Goal: Find specific page/section: Find specific page/section

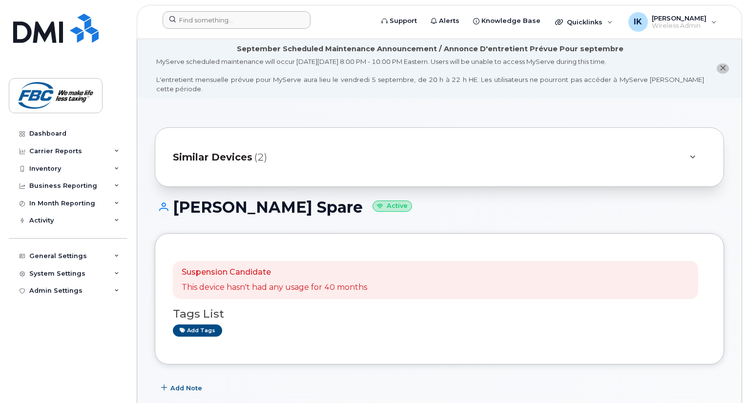
scroll to position [293, 0]
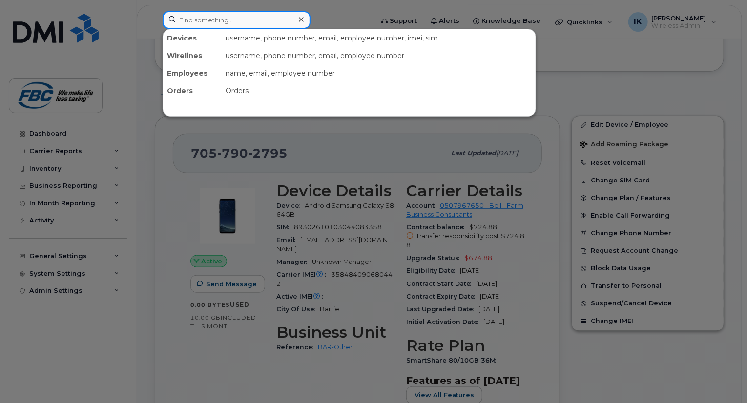
click at [222, 26] on input at bounding box center [237, 20] width 148 height 18
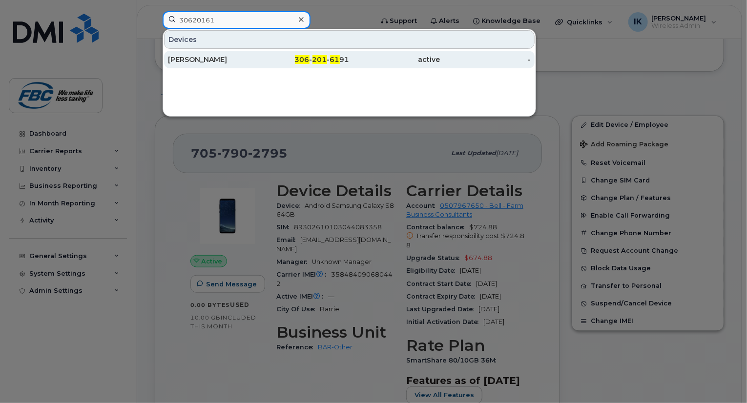
type input "30620161"
click at [207, 53] on div "Cassandra Haynes" at bounding box center [213, 60] width 91 height 18
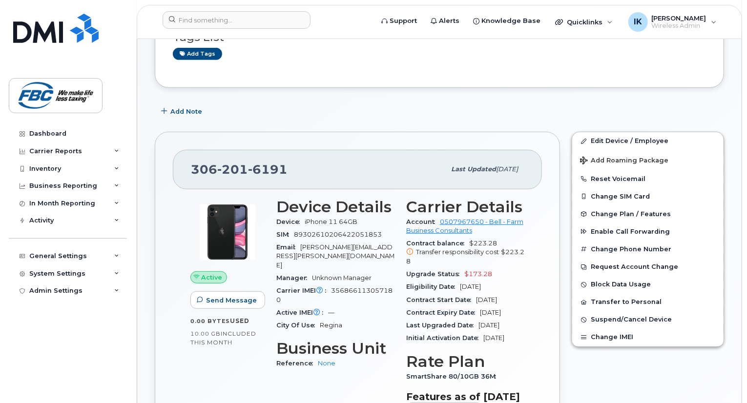
scroll to position [215, 0]
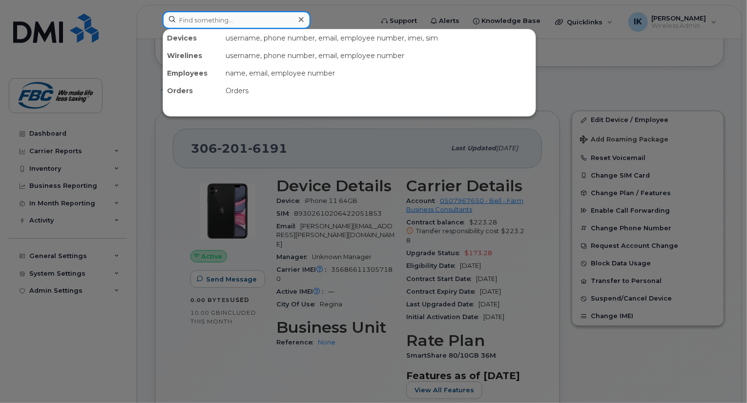
click at [231, 24] on input at bounding box center [237, 20] width 148 height 18
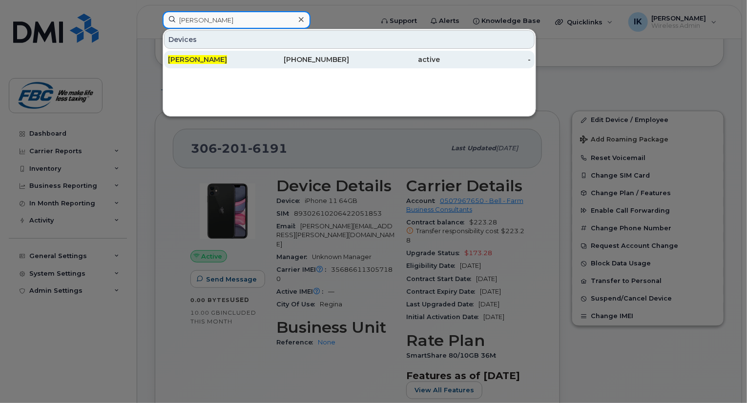
type input "Treyton Luker"
click at [204, 56] on span "Treyton Luker" at bounding box center [197, 59] width 59 height 9
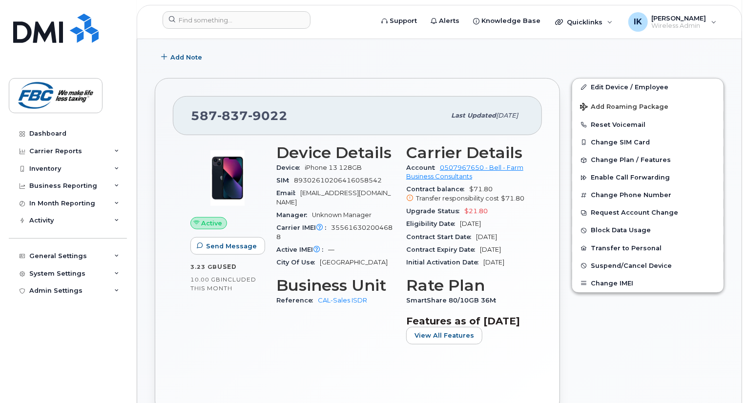
scroll to position [215, 0]
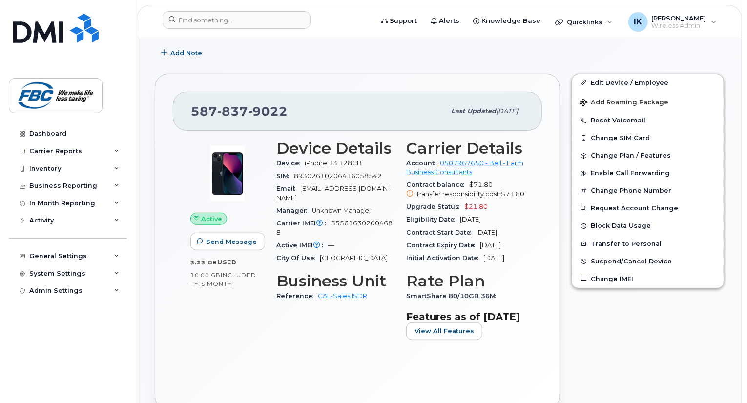
click at [336, 220] on span "355616302004688" at bounding box center [334, 228] width 116 height 16
copy span "355616302004688"
click at [308, 160] on span "iPhone 13 128GB" at bounding box center [333, 163] width 57 height 7
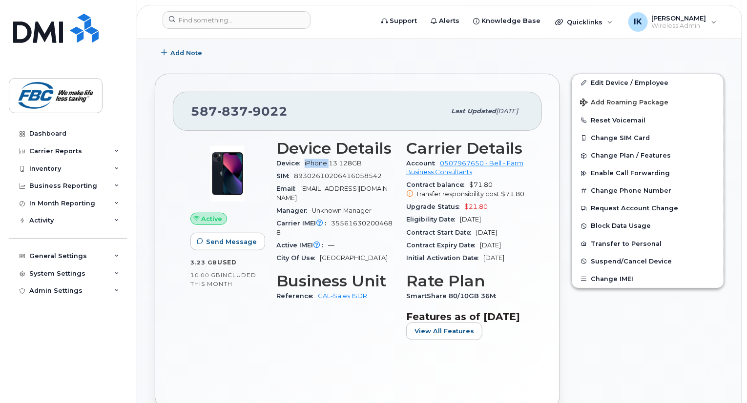
click at [308, 160] on span "iPhone 13 128GB" at bounding box center [333, 163] width 57 height 7
copy span "iPhone 13 128GB"
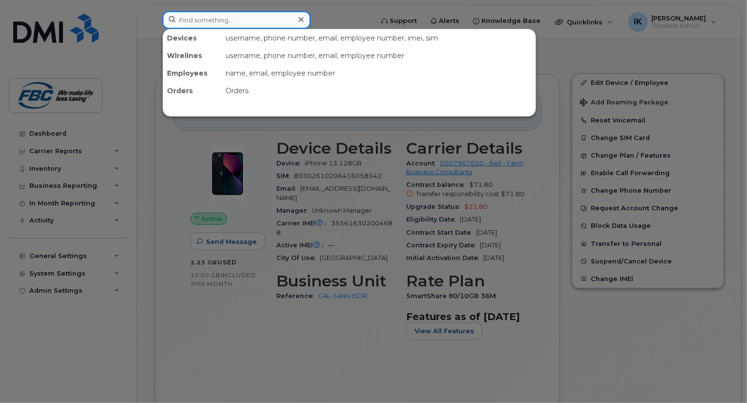
click at [211, 28] on input at bounding box center [237, 20] width 148 height 18
paste input "519-282-8521"
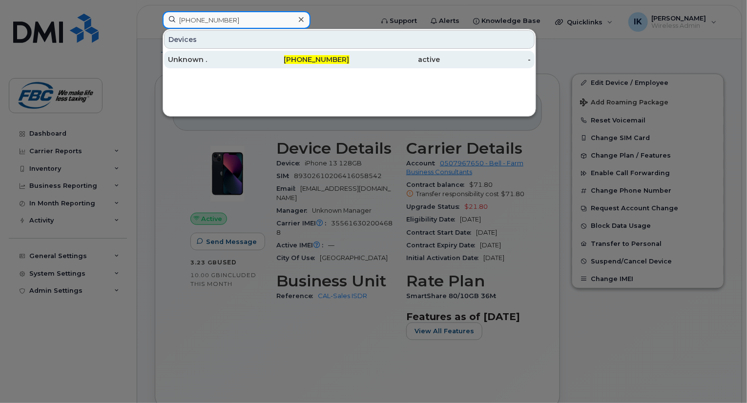
type input "519-282-8521"
click at [193, 57] on div "Unknown ." at bounding box center [213, 60] width 91 height 10
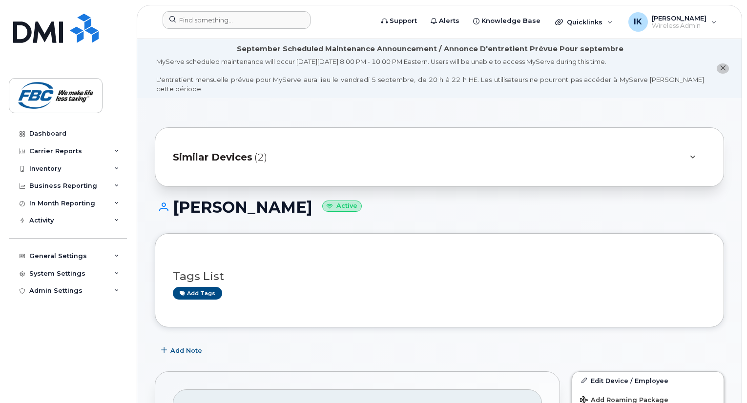
scroll to position [215, 0]
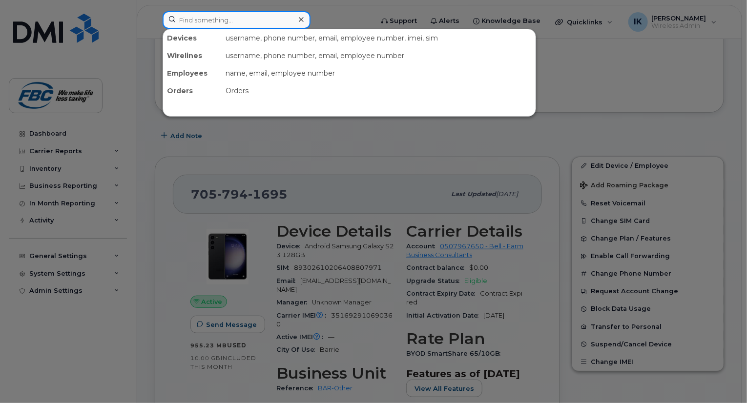
click at [240, 25] on input at bounding box center [237, 20] width 148 height 18
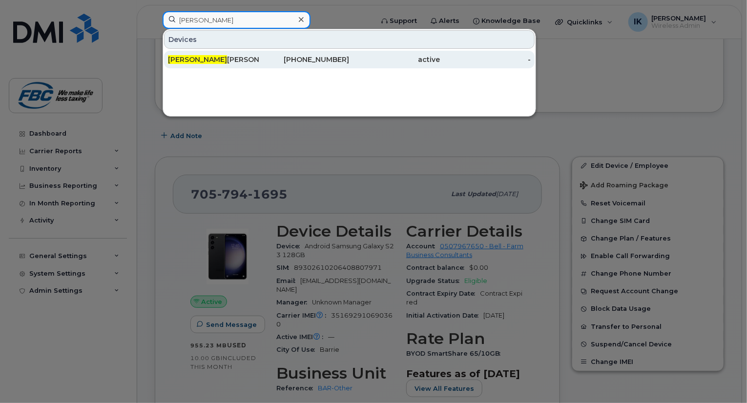
type input "[PERSON_NAME]"
click at [207, 59] on div "[PERSON_NAME]" at bounding box center [213, 60] width 91 height 10
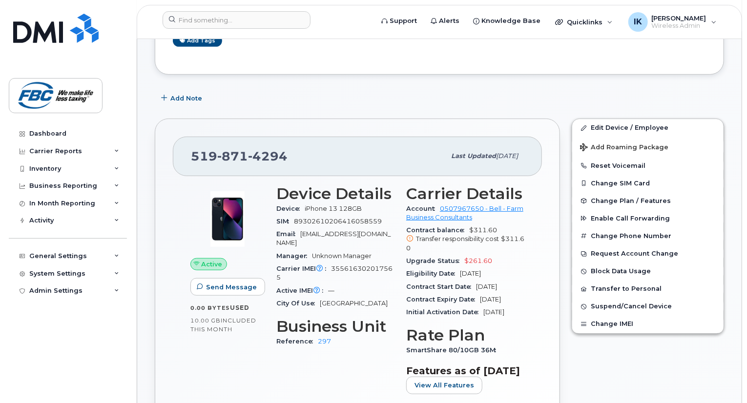
scroll to position [254, 0]
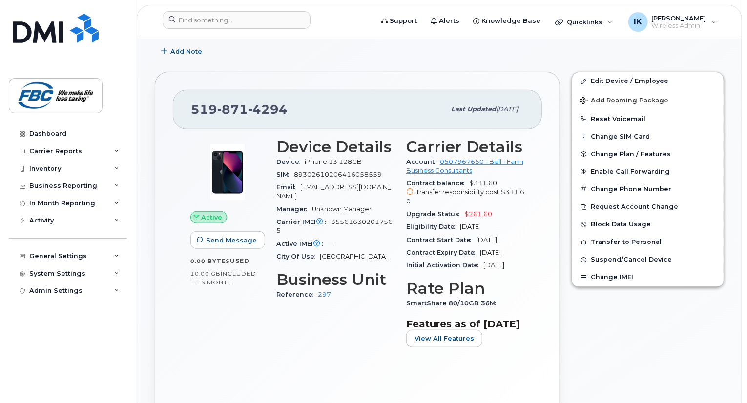
click at [512, 399] on div "Active Send Message 0.00 Bytes  used 10.00 GB  included this month Device Detai…" at bounding box center [357, 264] width 369 height 270
click at [217, 12] on input at bounding box center [237, 20] width 148 height 18
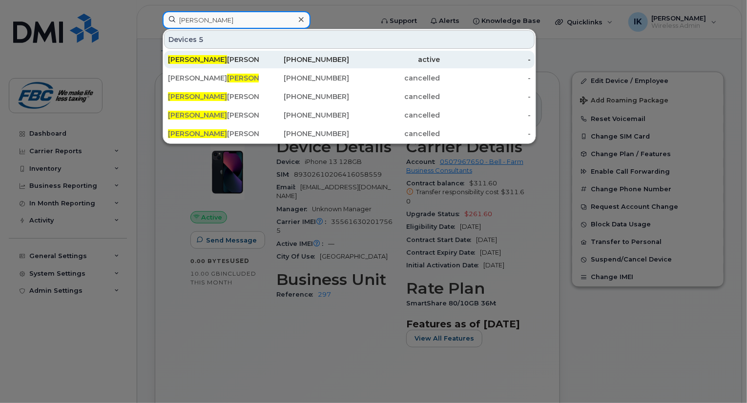
type input "chris"
click at [182, 59] on span "Chris" at bounding box center [197, 59] width 59 height 9
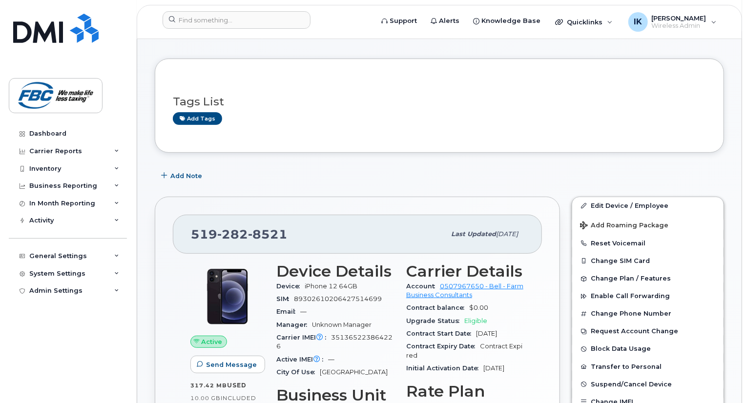
scroll to position [195, 0]
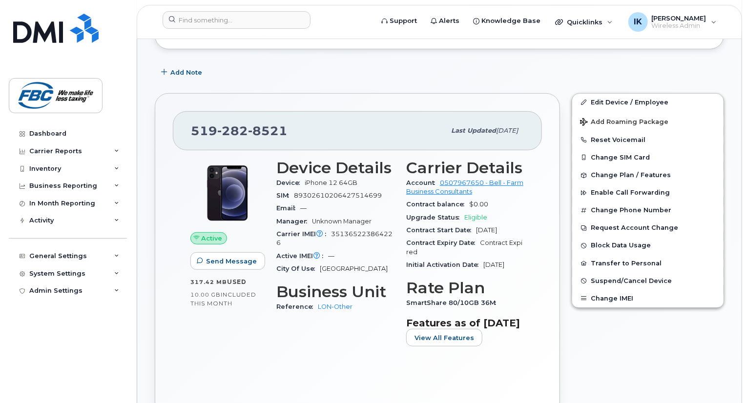
click at [312, 179] on span "iPhone 12 64GB" at bounding box center [331, 182] width 53 height 7
click at [318, 179] on span "iPhone 12 64GB" at bounding box center [331, 182] width 53 height 7
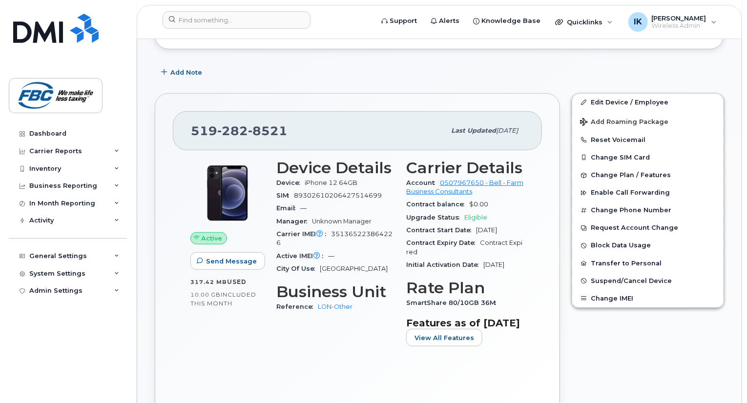
click at [302, 179] on span "Device" at bounding box center [290, 182] width 28 height 7
click at [306, 179] on span "iPhone 12 64GB" at bounding box center [331, 182] width 53 height 7
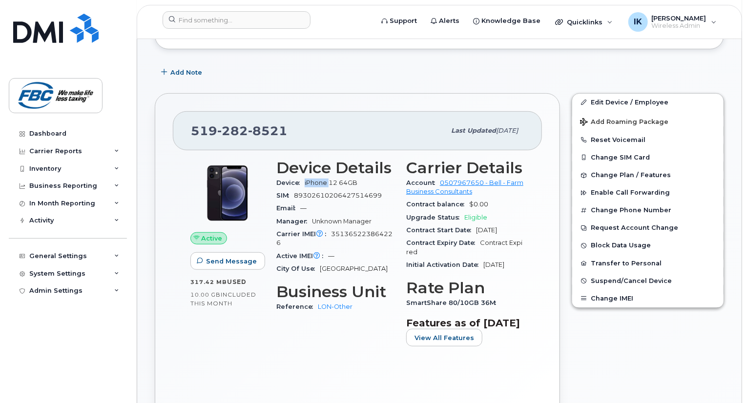
click at [306, 179] on span "iPhone 12 64GB" at bounding box center [331, 182] width 53 height 7
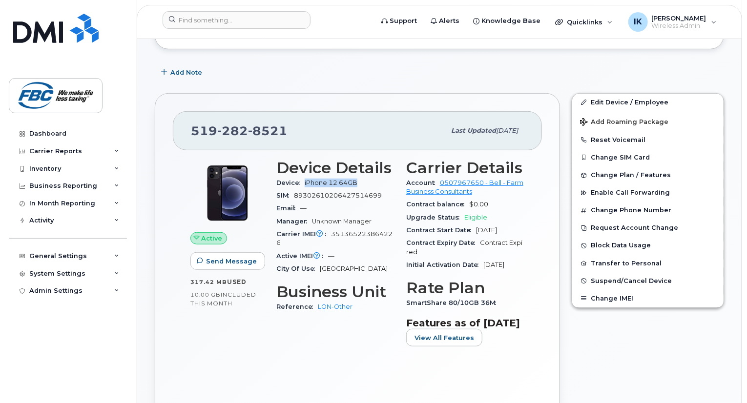
copy span "iPhone 12 64GB"
drag, startPoint x: 330, startPoint y: 223, endPoint x: 342, endPoint y: 231, distance: 14.1
click at [342, 231] on div "Carrier IMEI Carrier IMEI is reported during the last billing cycle or change o…" at bounding box center [335, 239] width 118 height 22
click at [339, 231] on span "351365223864226" at bounding box center [334, 239] width 116 height 16
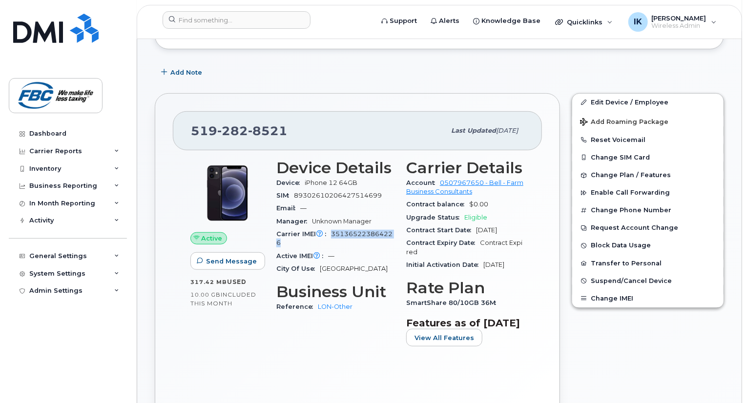
click at [339, 231] on span "351365223864226" at bounding box center [334, 239] width 116 height 16
copy span "351365223864226"
click at [209, 124] on span "519 282 8521" at bounding box center [239, 131] width 97 height 15
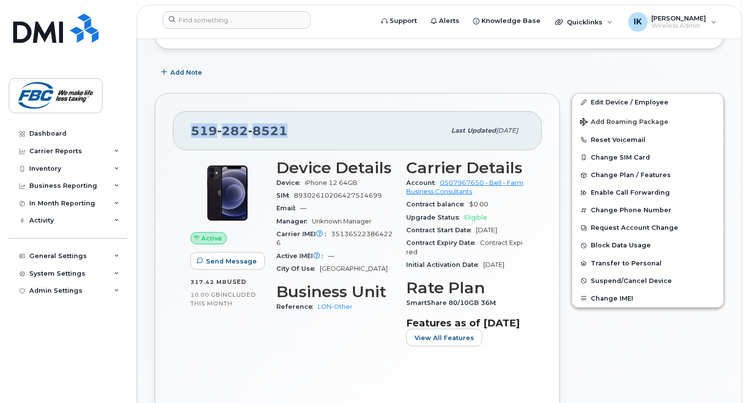
click at [209, 124] on span "519 282 8521" at bounding box center [239, 131] width 97 height 15
copy span "519 282 8521"
click at [229, 124] on span "282" at bounding box center [232, 131] width 31 height 15
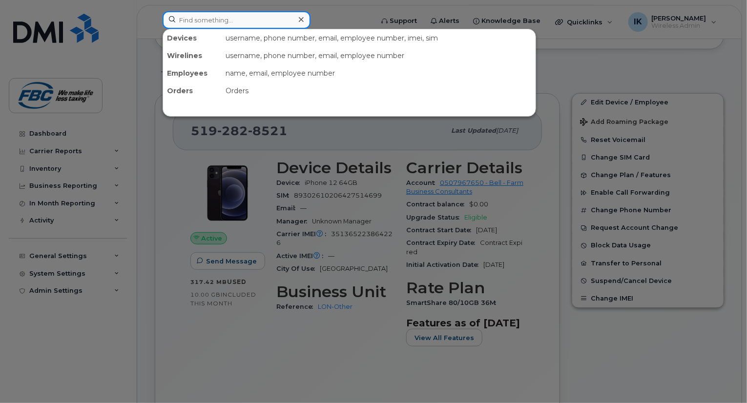
click at [227, 13] on input at bounding box center [237, 20] width 148 height 18
paste input "519-476-6783"
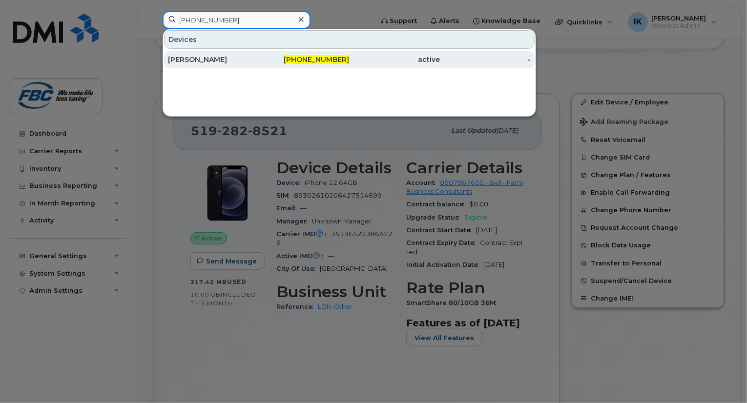
type input "519-476-6783"
click at [202, 57] on div "Emerson Mueller" at bounding box center [213, 60] width 91 height 10
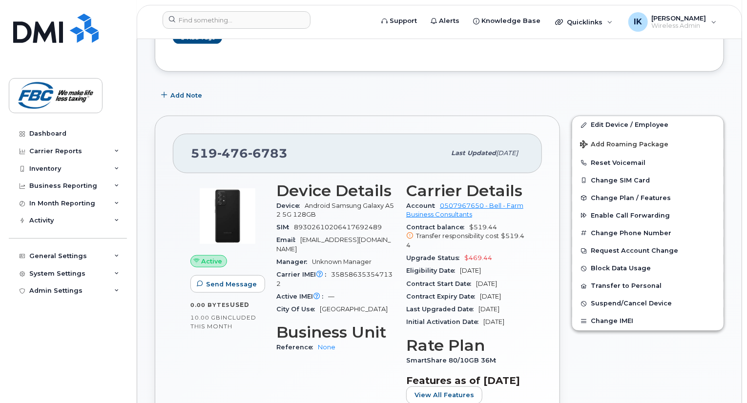
scroll to position [313, 0]
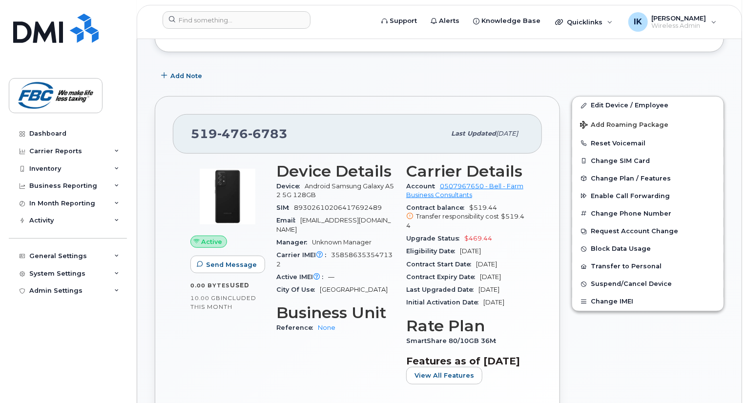
click at [307, 183] on span "Android Samsung Galaxy A52 5G 128GB" at bounding box center [335, 191] width 118 height 16
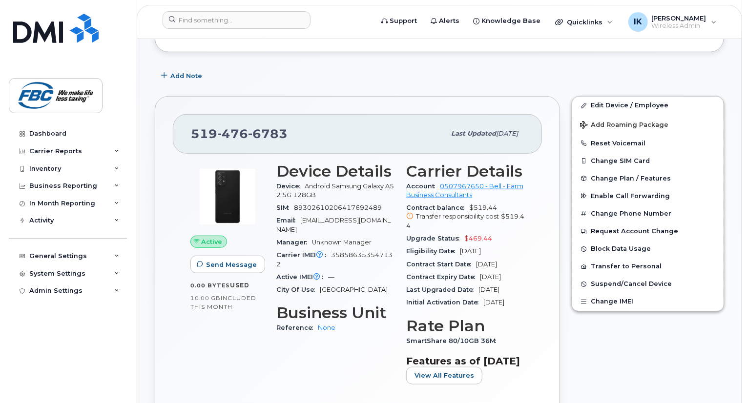
click at [333, 252] on span "358586353547132" at bounding box center [334, 260] width 116 height 16
copy span "358586353547132"
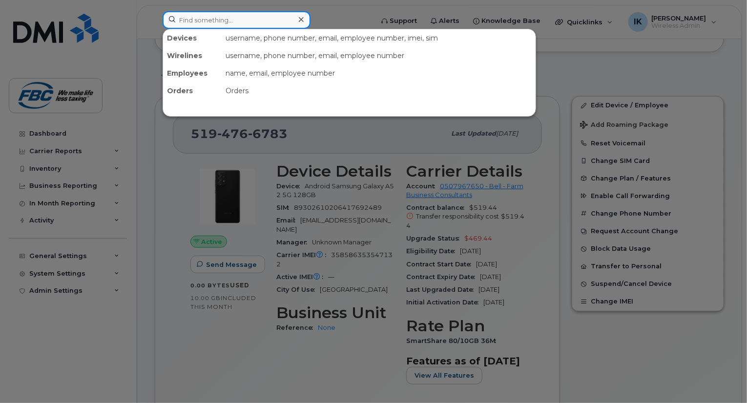
click at [243, 18] on input at bounding box center [237, 20] width 148 height 18
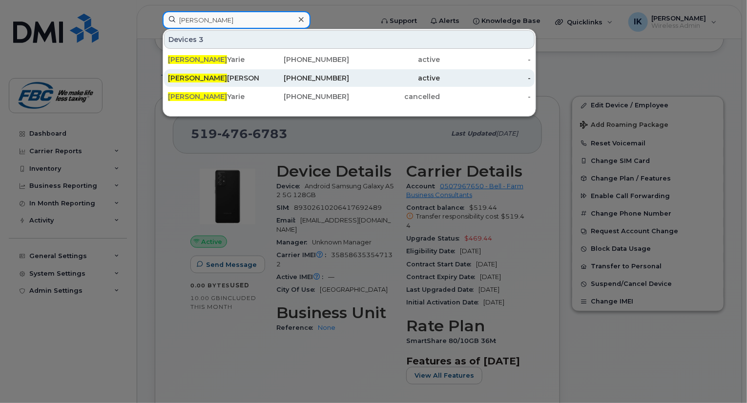
type input "scott"
click at [182, 81] on span "Scott" at bounding box center [197, 78] width 59 height 9
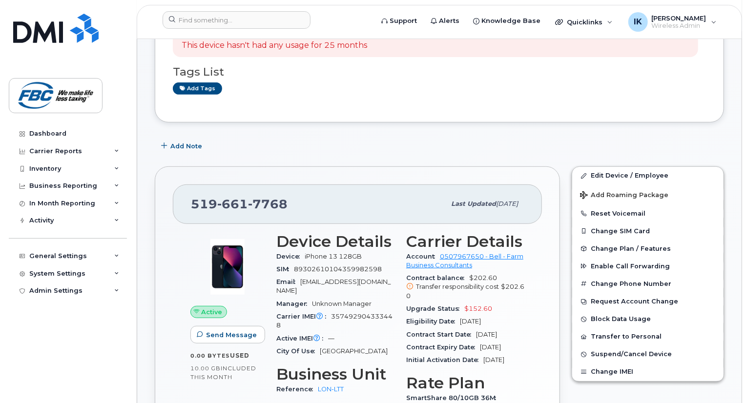
scroll to position [254, 0]
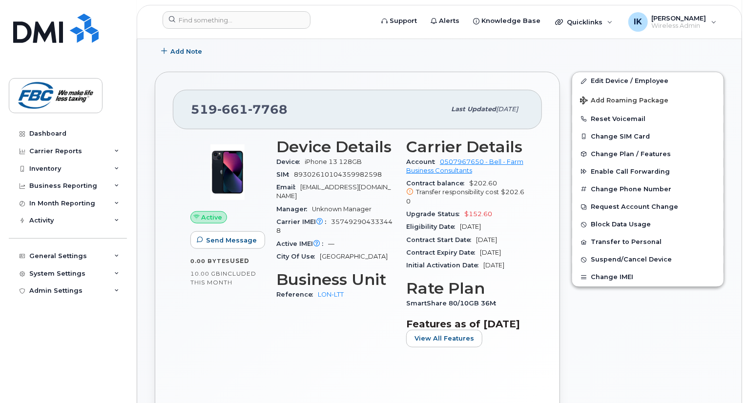
click at [307, 158] on span "iPhone 13 128GB" at bounding box center [333, 161] width 57 height 7
copy span "iPhone 13 128GB"
click at [331, 218] on span "357492904333448" at bounding box center [334, 226] width 116 height 16
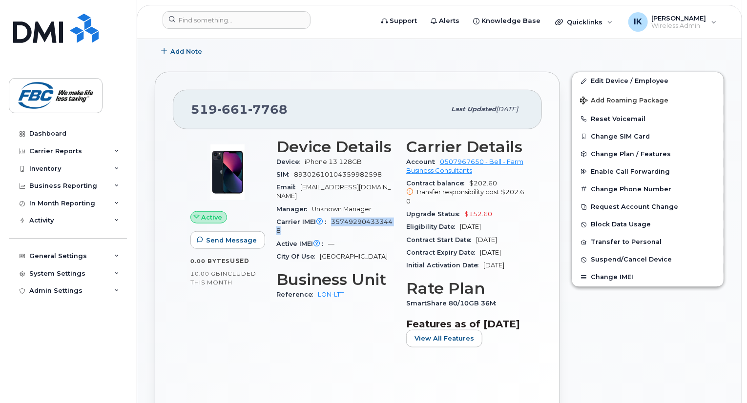
copy span "357492904333448"
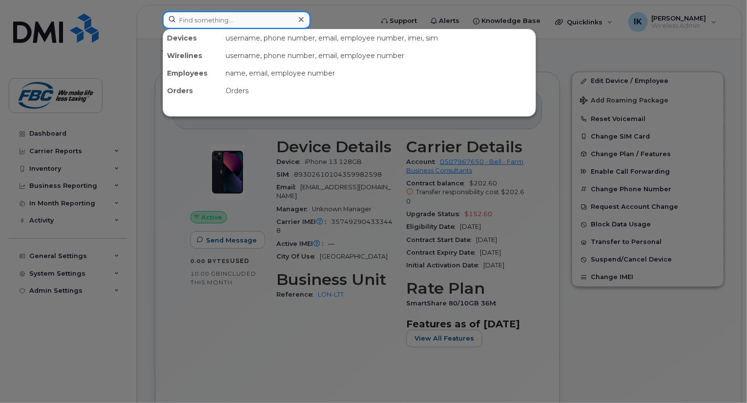
click at [222, 21] on input at bounding box center [237, 20] width 148 height 18
paste input "[PHONE_NUMBER]"
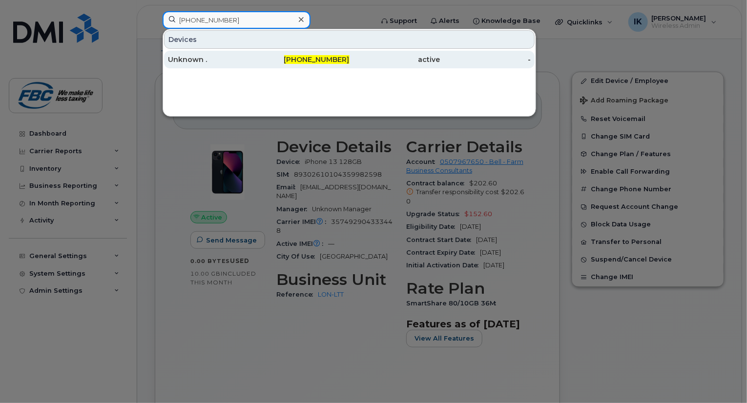
type input "[PHONE_NUMBER]"
click at [205, 59] on div "Unknown ." at bounding box center [213, 60] width 91 height 10
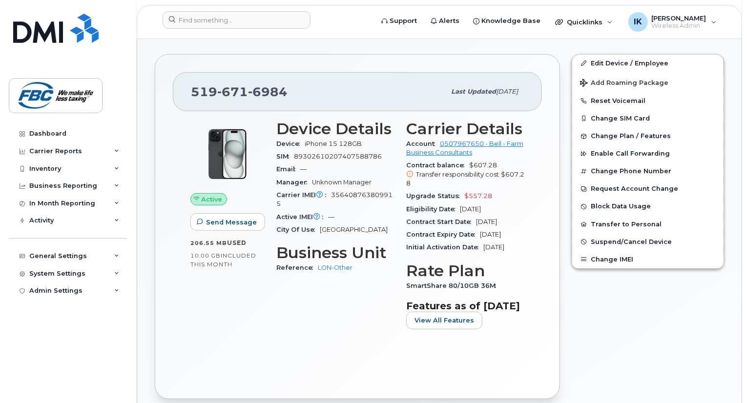
scroll to position [254, 0]
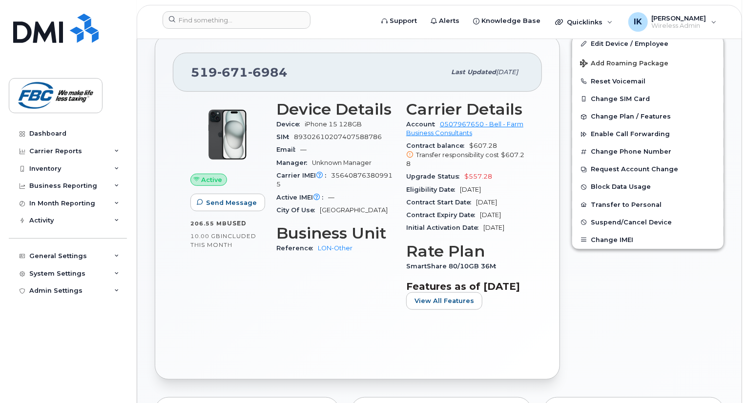
click at [306, 121] on span "iPhone 15 128GB" at bounding box center [333, 124] width 57 height 7
copy span "iPhone 15 128GB"
click at [333, 172] on span "356408763809915" at bounding box center [334, 180] width 116 height 16
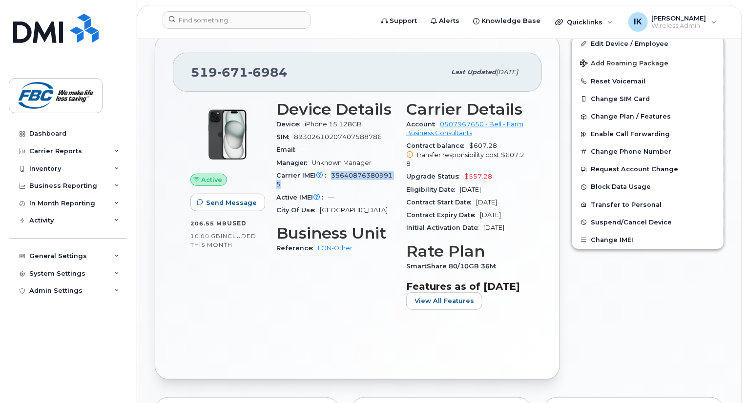
copy span "356408763809915"
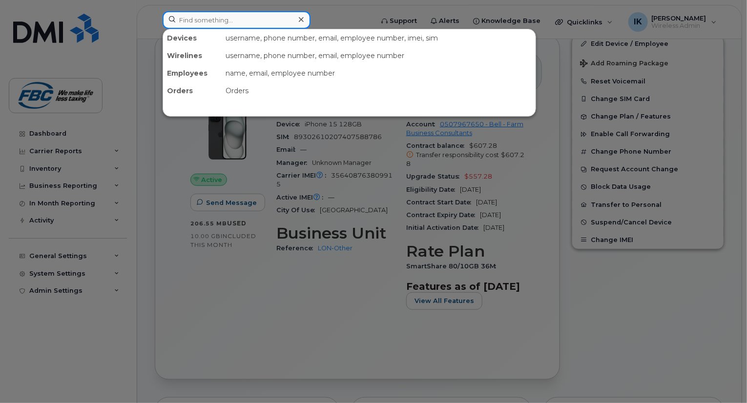
click at [226, 24] on input at bounding box center [237, 20] width 148 height 18
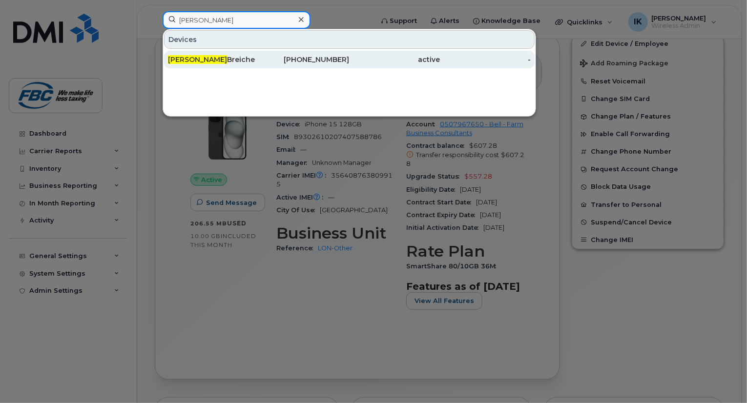
type input "[PERSON_NAME]"
click at [193, 63] on div "[PERSON_NAME]" at bounding box center [213, 60] width 91 height 10
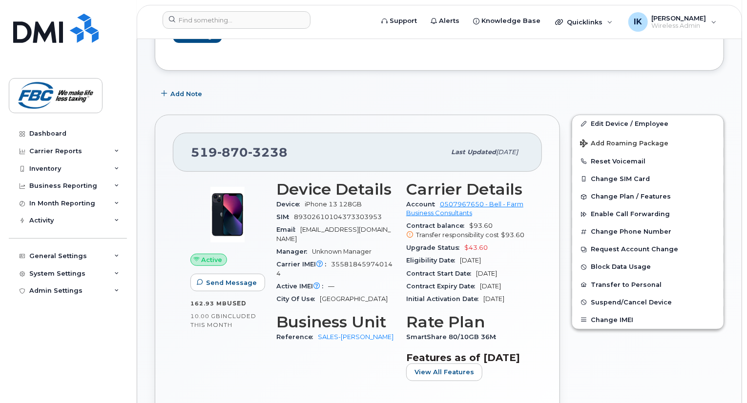
scroll to position [195, 0]
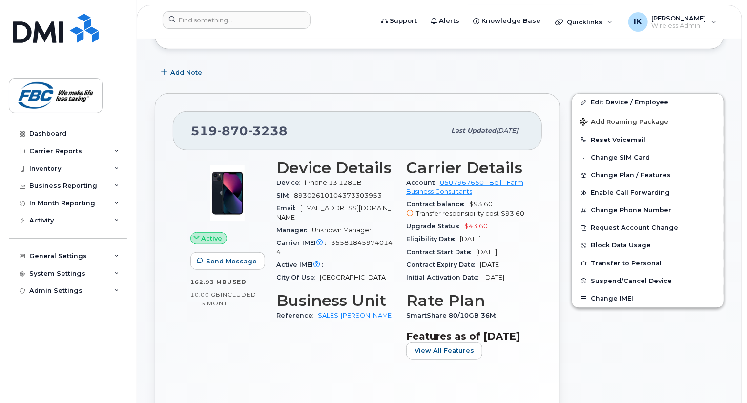
click at [306, 179] on span "iPhone 13 128GB" at bounding box center [333, 182] width 57 height 7
copy span "iPhone 13 128GB"
click at [335, 239] on span "355818459740144" at bounding box center [334, 247] width 116 height 16
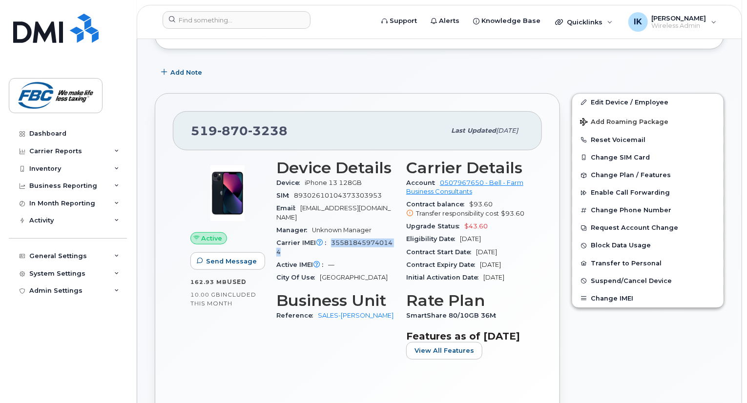
copy span "355818459740144"
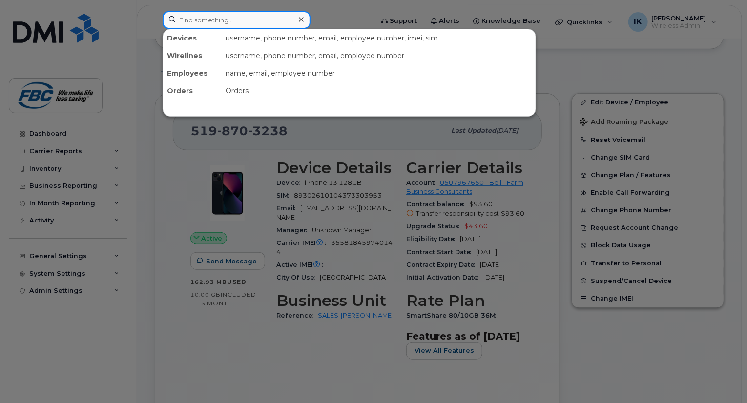
click at [207, 18] on input at bounding box center [237, 20] width 148 height 18
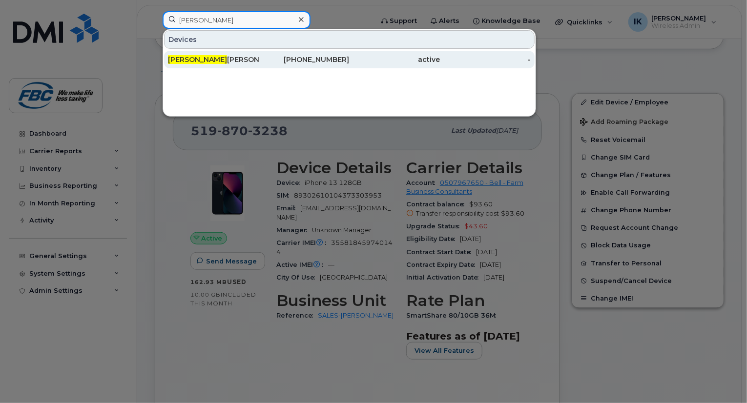
type input "melissa"
click at [200, 57] on div "Melissa Addante" at bounding box center [213, 60] width 91 height 10
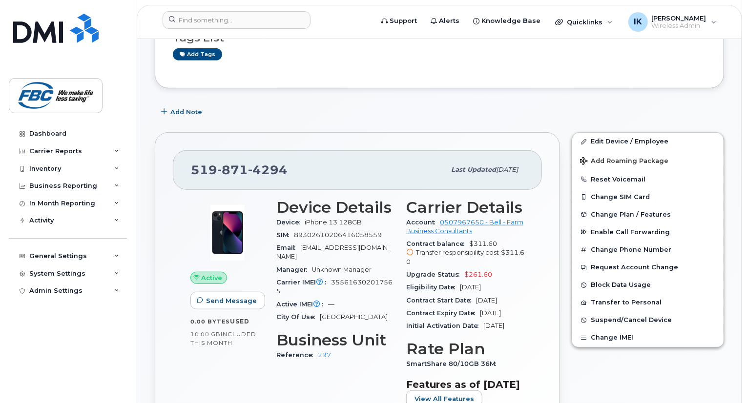
scroll to position [215, 0]
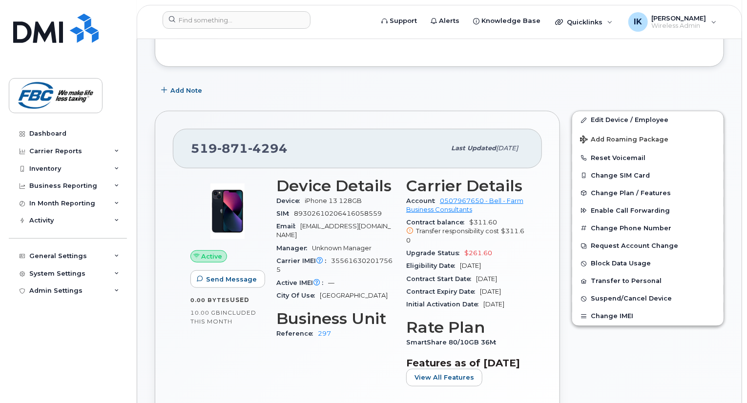
click at [311, 197] on span "iPhone 13 128GB" at bounding box center [333, 200] width 57 height 7
click at [305, 197] on span "iPhone 13 128GB" at bounding box center [333, 200] width 57 height 7
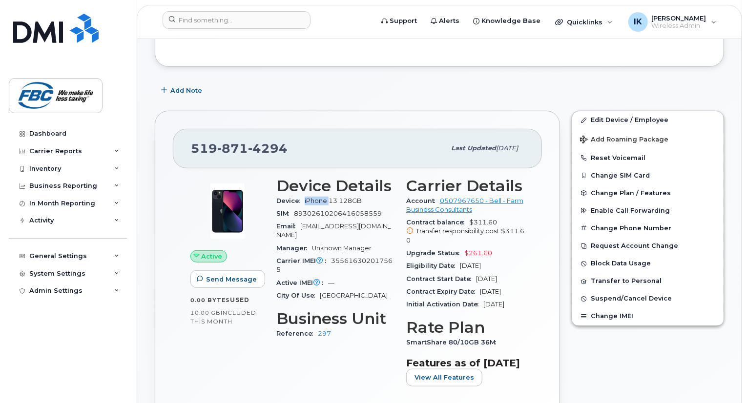
click at [305, 197] on span "iPhone 13 128GB" at bounding box center [333, 200] width 57 height 7
copy span "iPhone 13 128GB"
click at [338, 257] on span "355616302017565" at bounding box center [334, 265] width 116 height 16
copy span "355616302017565"
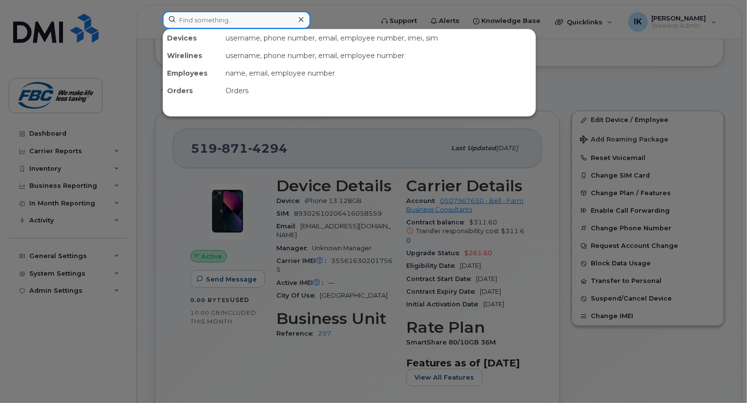
click at [228, 14] on input at bounding box center [237, 20] width 148 height 18
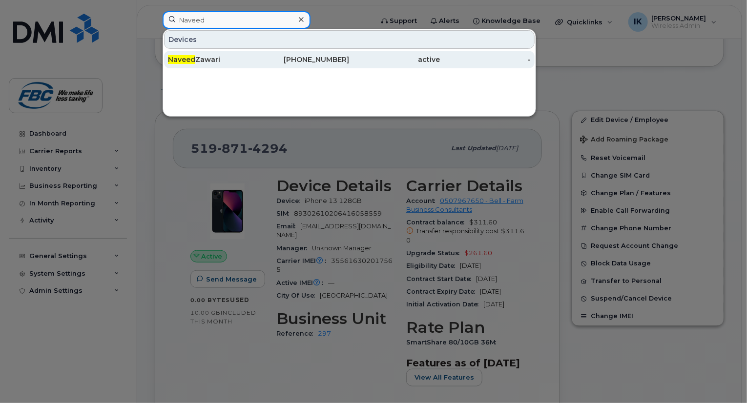
type input "Naveed"
click at [207, 55] on div "Naveed [PERSON_NAME]" at bounding box center [213, 60] width 91 height 10
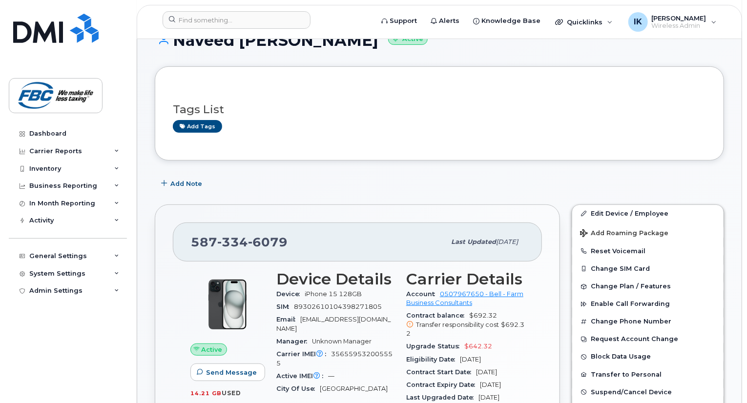
scroll to position [176, 0]
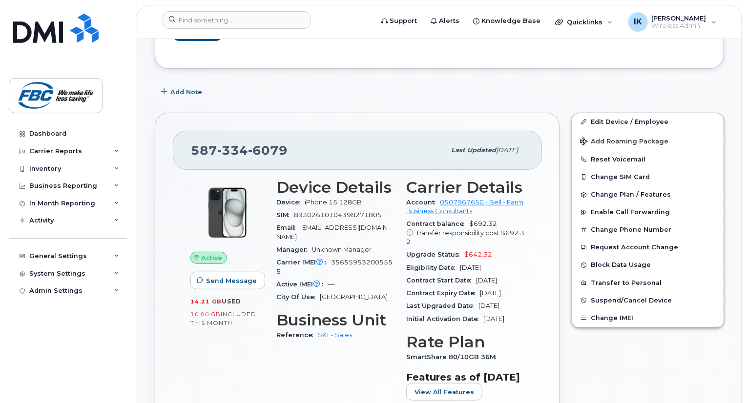
click at [335, 259] on span "356559532005555" at bounding box center [334, 267] width 116 height 16
copy span "356559532005555"
click at [309, 199] on span "iPhone 15 128GB" at bounding box center [333, 202] width 57 height 7
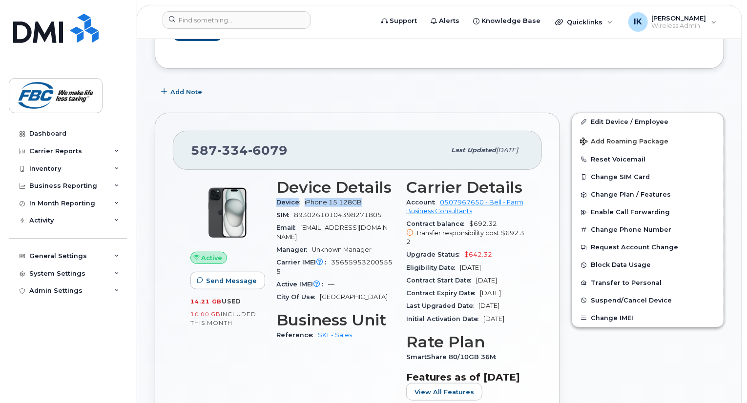
click at [309, 199] on span "iPhone 15 128GB" at bounding box center [333, 202] width 57 height 7
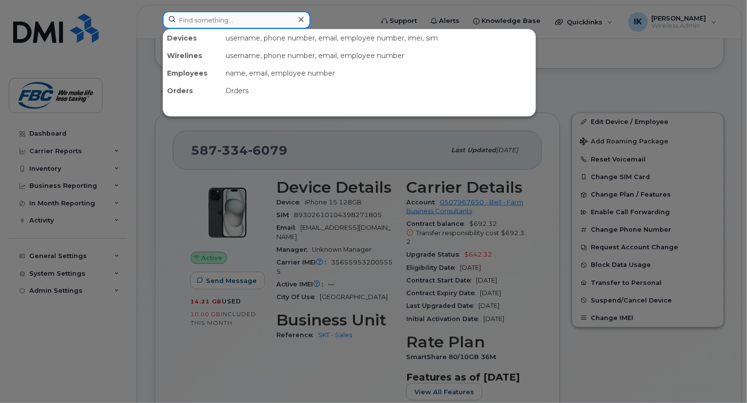
click at [225, 22] on input at bounding box center [237, 20] width 148 height 18
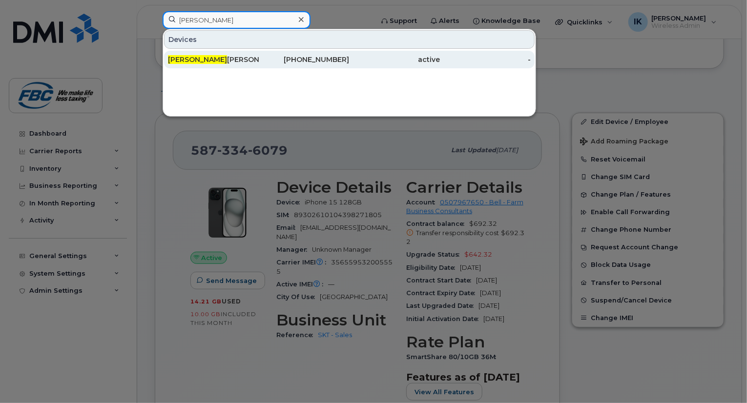
type input "[PERSON_NAME]"
click at [201, 62] on div "[PERSON_NAME]" at bounding box center [213, 60] width 91 height 10
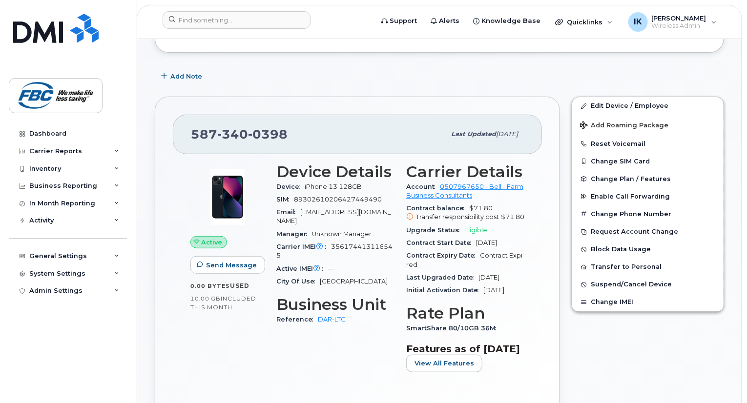
scroll to position [234, 0]
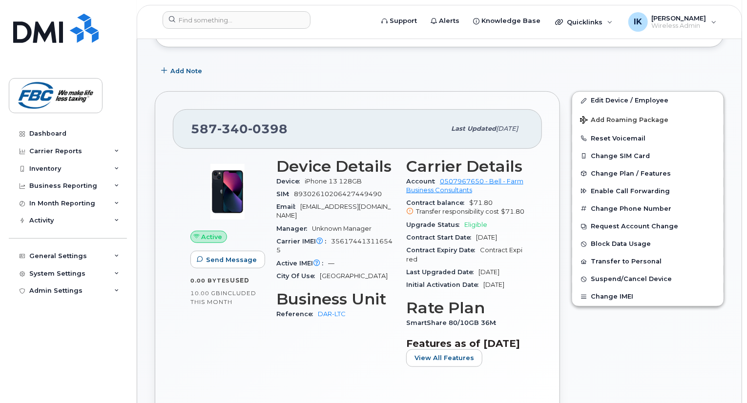
click at [307, 178] on span "iPhone 13 128GB" at bounding box center [333, 181] width 57 height 7
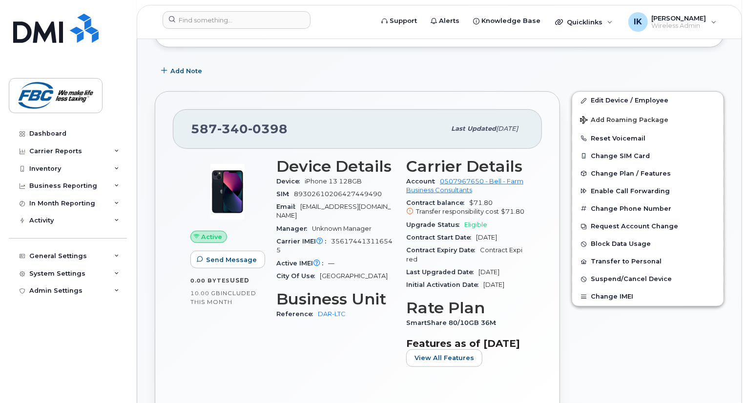
click at [334, 238] on span "356174413116545" at bounding box center [334, 246] width 116 height 16
copy span "356174413116545"
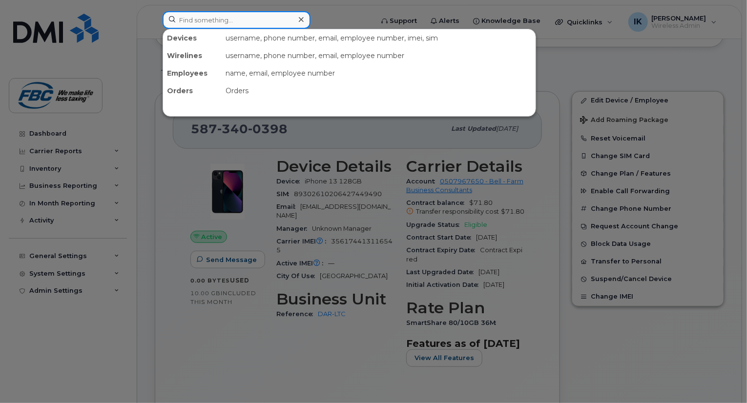
click at [203, 19] on input at bounding box center [237, 20] width 148 height 18
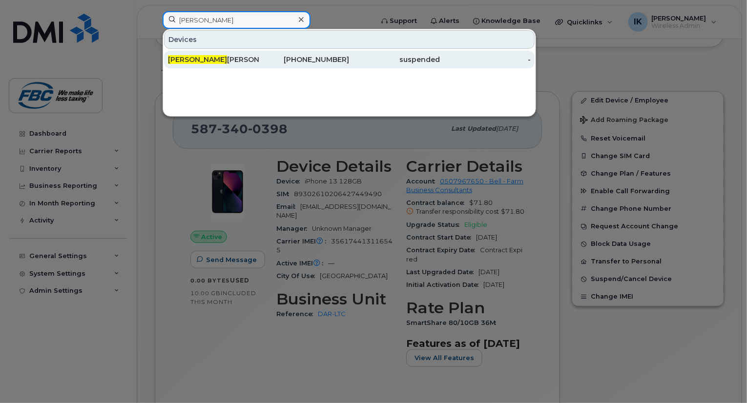
type input "Regan"
click at [193, 59] on div "Regan Weisgarber" at bounding box center [213, 60] width 91 height 10
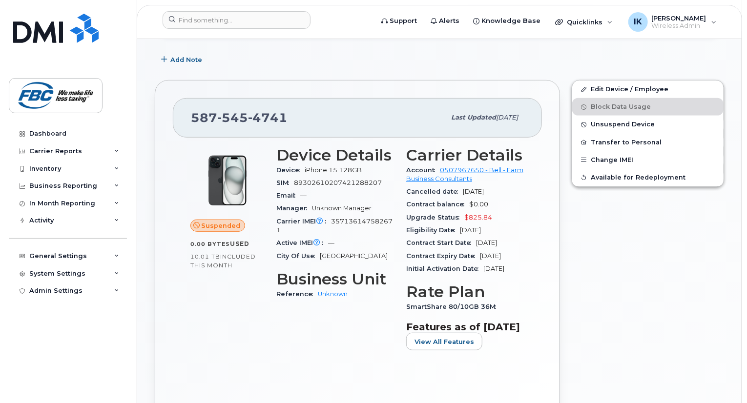
scroll to position [273, 0]
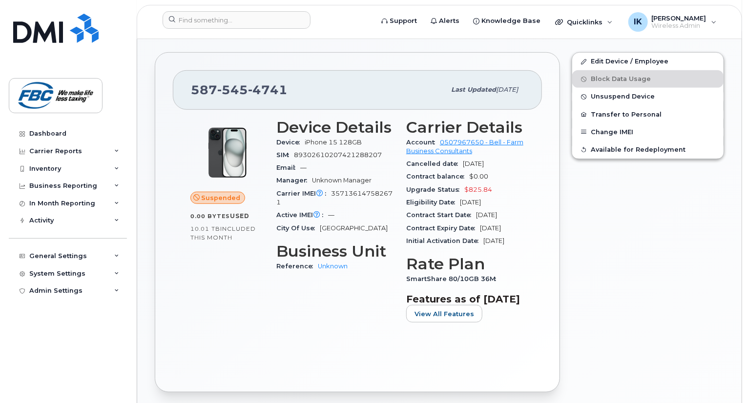
click at [307, 139] on span "iPhone 15 128GB" at bounding box center [333, 142] width 57 height 7
copy span "iPhone 15 128GB"
click at [275, 83] on span "4741" at bounding box center [268, 90] width 40 height 15
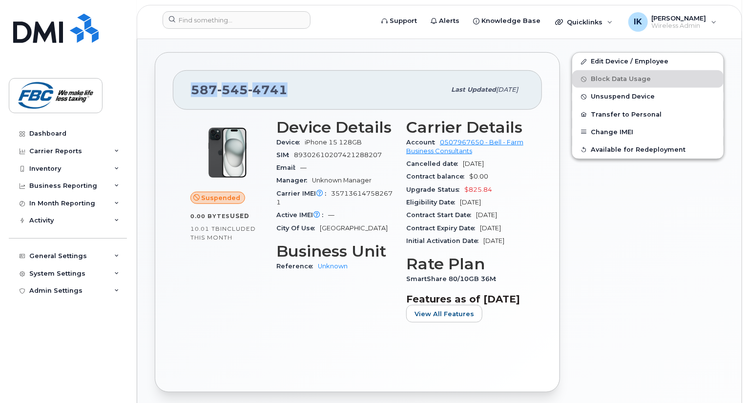
click at [275, 83] on span "4741" at bounding box center [268, 90] width 40 height 15
copy span "[PHONE_NUMBER]"
click at [333, 190] on span "357136147582671" at bounding box center [334, 198] width 116 height 16
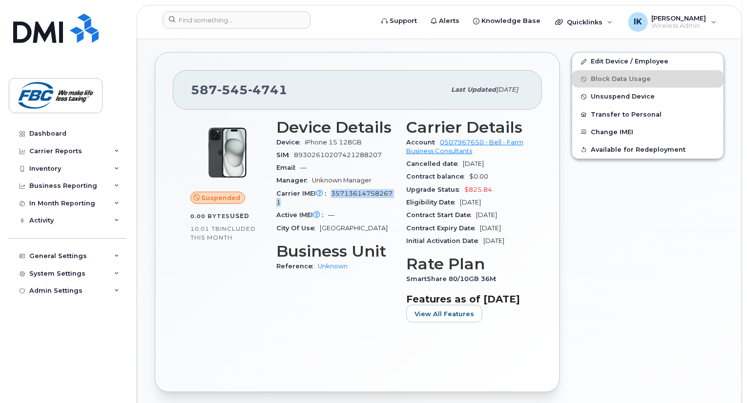
copy span "357136147582671"
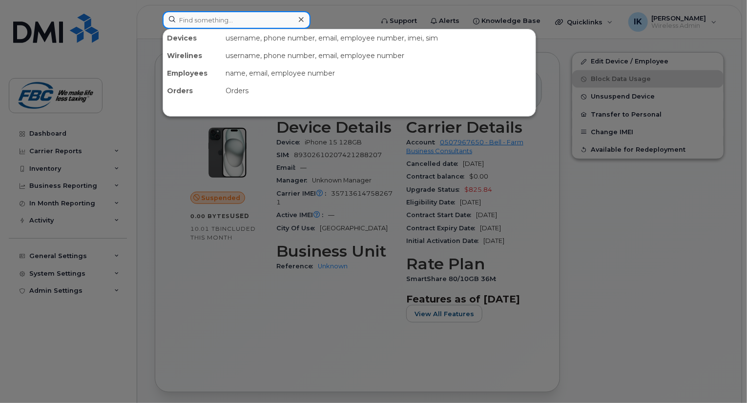
click at [221, 24] on input at bounding box center [237, 20] width 148 height 18
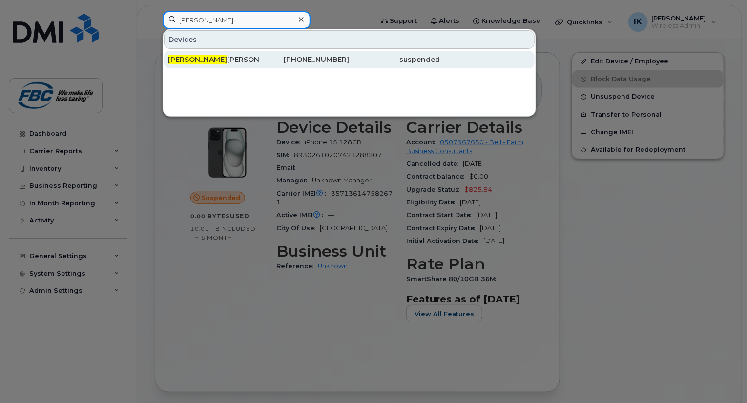
type input "[PERSON_NAME]"
click at [200, 56] on div "[PERSON_NAME]" at bounding box center [213, 60] width 91 height 10
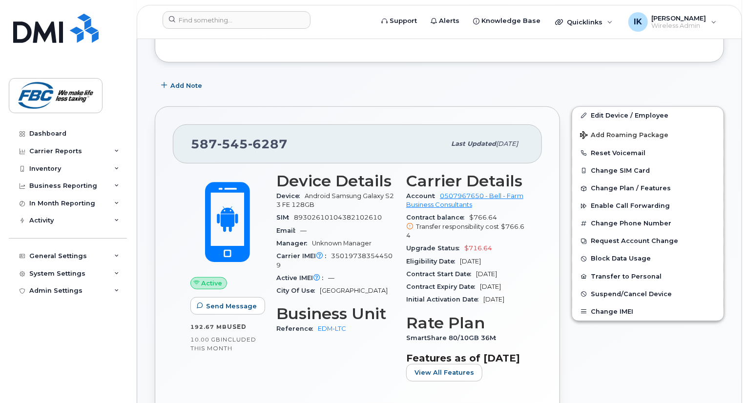
scroll to position [195, 0]
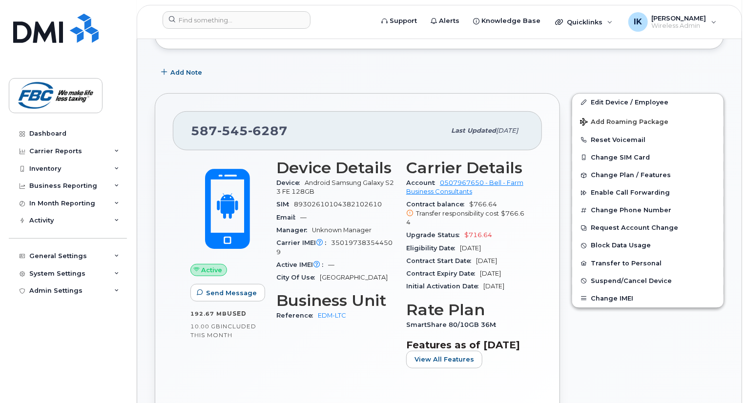
click at [316, 179] on span "Android Samsung Galaxy S23 FE 128GB" at bounding box center [335, 187] width 118 height 16
click at [312, 179] on span "Android Samsung Galaxy S23 FE 128GB" at bounding box center [335, 187] width 118 height 16
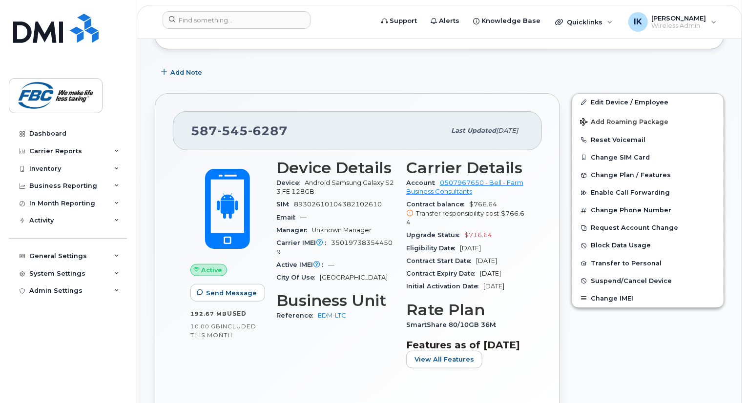
click at [341, 239] on span "350197383544509" at bounding box center [334, 247] width 116 height 16
copy span "350197383544509"
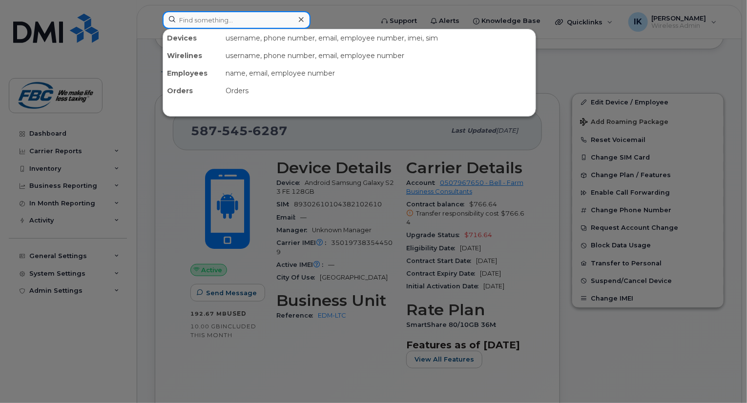
click at [230, 18] on input at bounding box center [237, 20] width 148 height 18
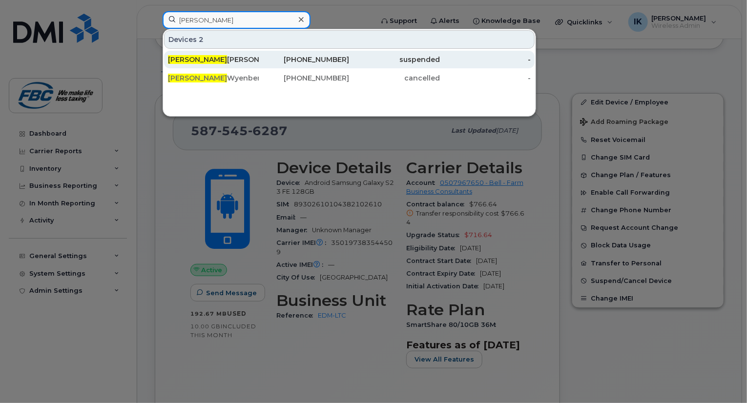
type input "Kim"
click at [199, 53] on div "Kim Weisgarber" at bounding box center [213, 60] width 91 height 18
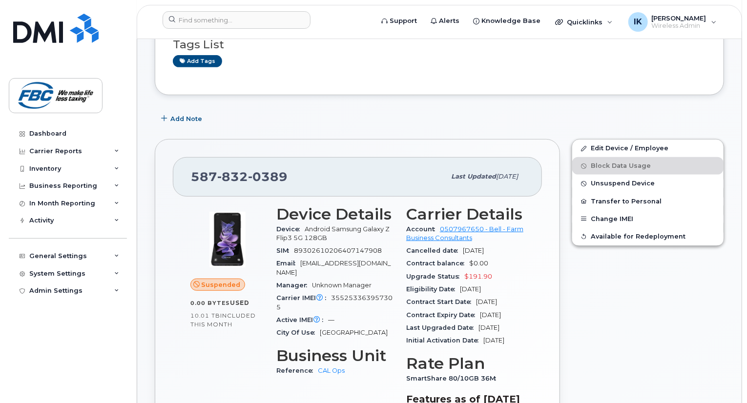
scroll to position [273, 0]
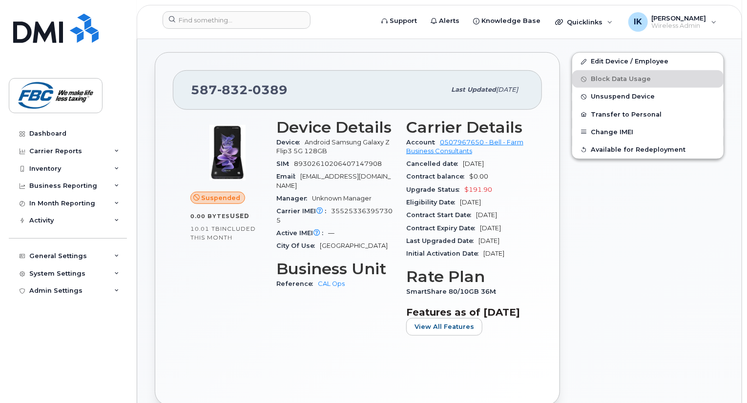
click at [319, 139] on span "Android Samsung Galaxy Z Flip3 5G 128GB" at bounding box center [332, 147] width 113 height 16
copy span "Android Samsung Galaxy Z Flip3 5G 128GB"
click at [332, 208] on span "355253363957305" at bounding box center [334, 216] width 116 height 16
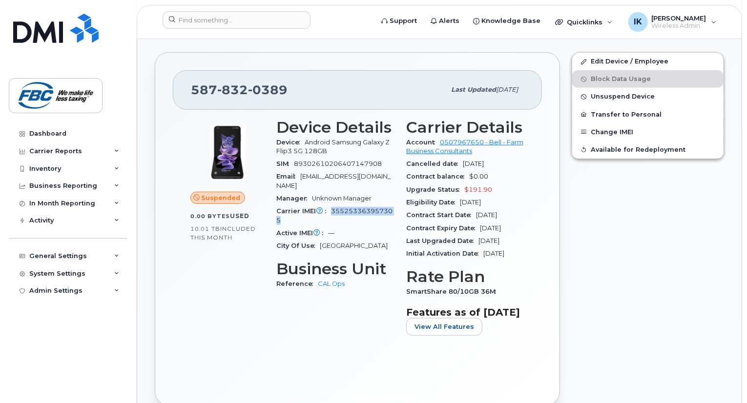
copy span "355253363957305"
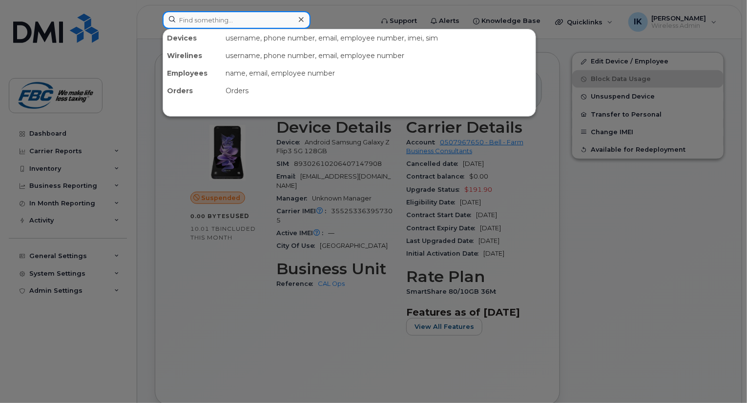
click at [240, 21] on input at bounding box center [237, 20] width 148 height 18
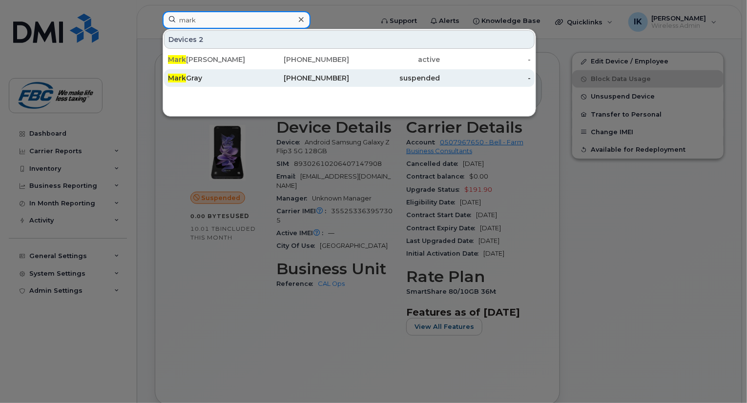
type input "mark"
click at [196, 72] on div "Mark Gray" at bounding box center [213, 78] width 91 height 18
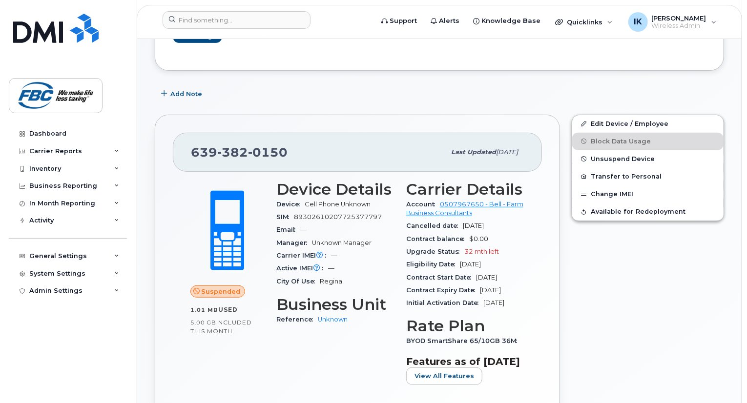
scroll to position [195, 0]
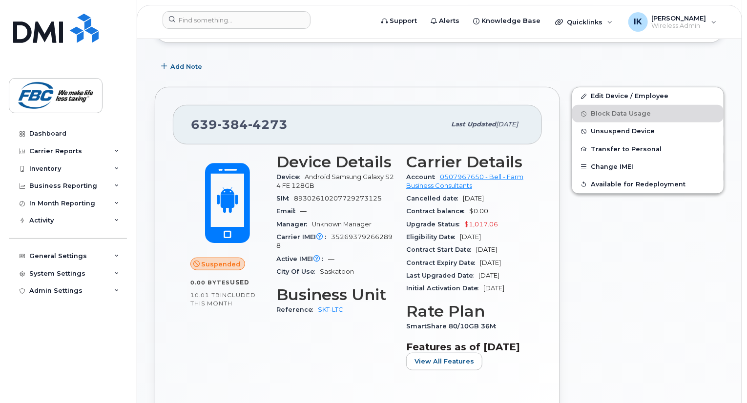
scroll to position [254, 0]
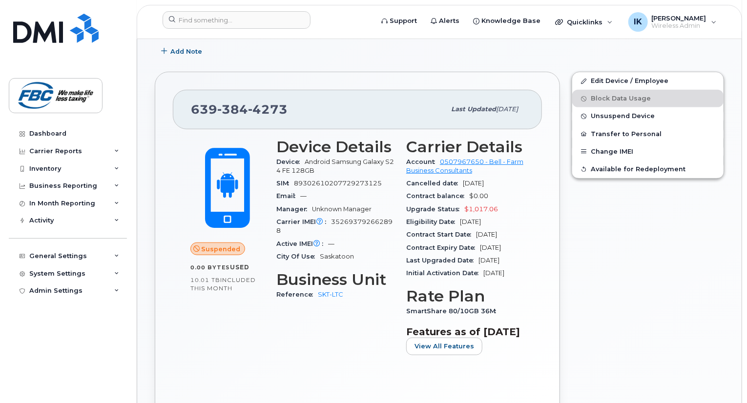
click at [324, 158] on span "Android Samsung Galaxy S24 FE 128GB" at bounding box center [335, 166] width 118 height 16
copy span "Android Samsung Galaxy S24 FE 128GB"
click at [331, 218] on span "352693792662898" at bounding box center [334, 226] width 116 height 16
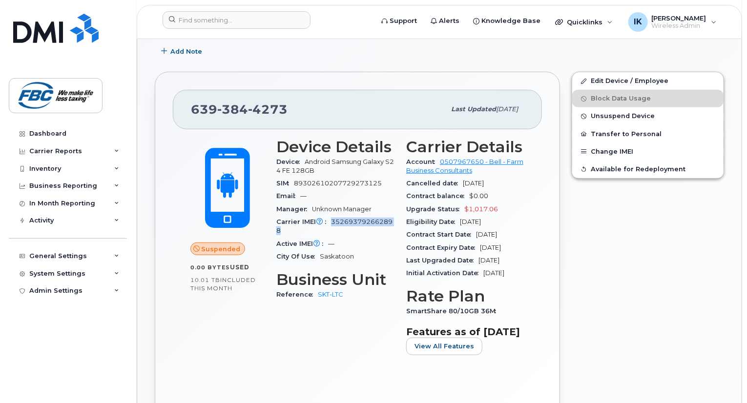
copy span "352693792662898"
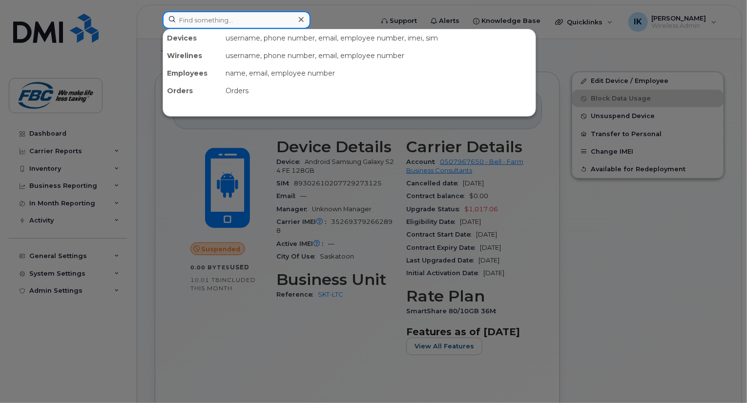
click at [207, 22] on input at bounding box center [237, 20] width 148 height 18
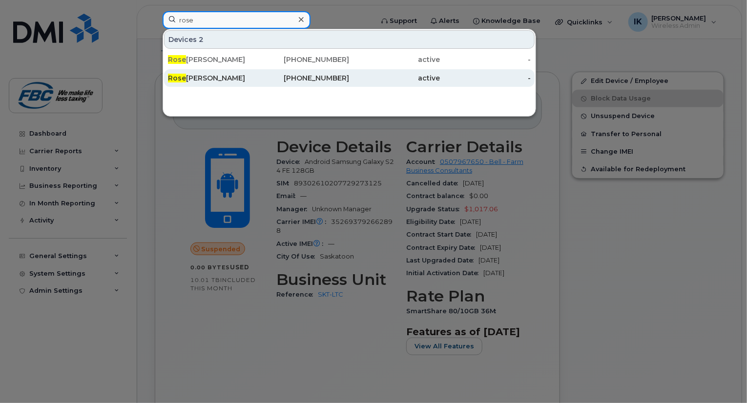
type input "rose"
click at [200, 79] on div "[PERSON_NAME]" at bounding box center [213, 78] width 91 height 10
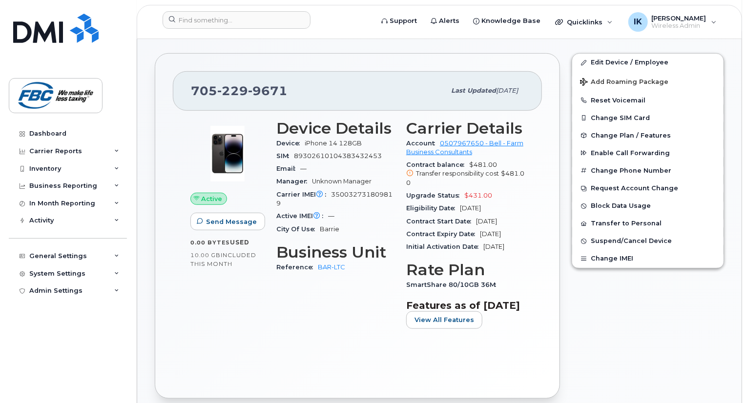
scroll to position [273, 0]
click at [310, 139] on span "iPhone 14 128GB" at bounding box center [333, 142] width 57 height 7
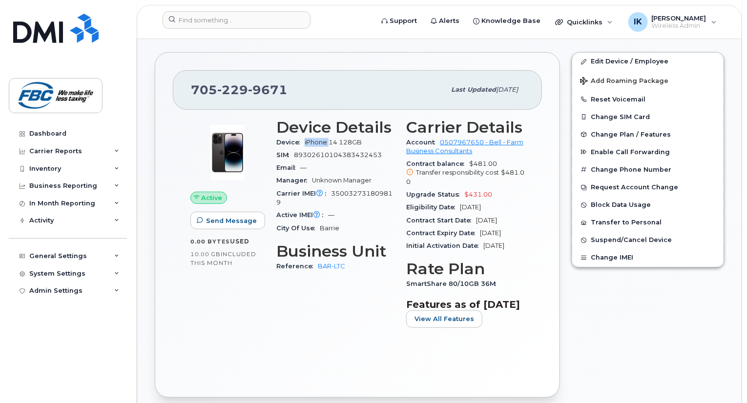
click at [310, 139] on span "iPhone 14 128GB" at bounding box center [333, 142] width 57 height 7
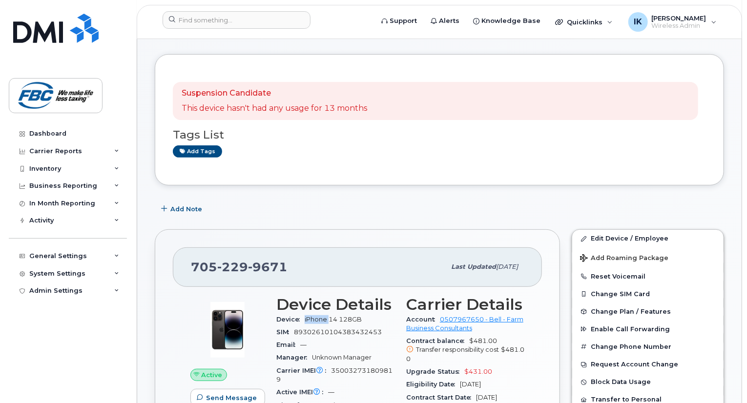
scroll to position [98, 0]
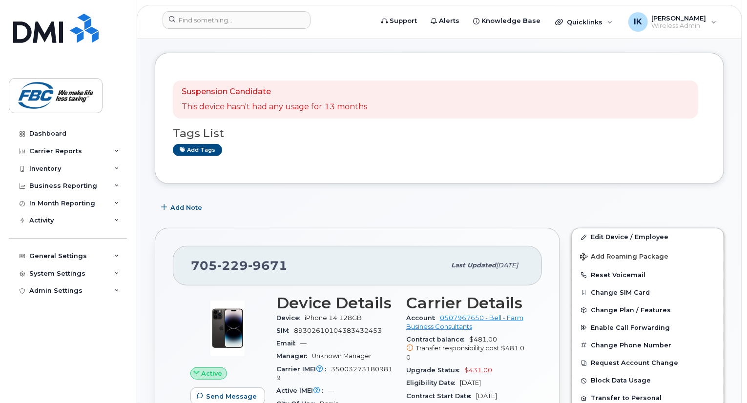
click at [335, 366] on span "350032731809819" at bounding box center [334, 374] width 116 height 16
copy span "350032731809819"
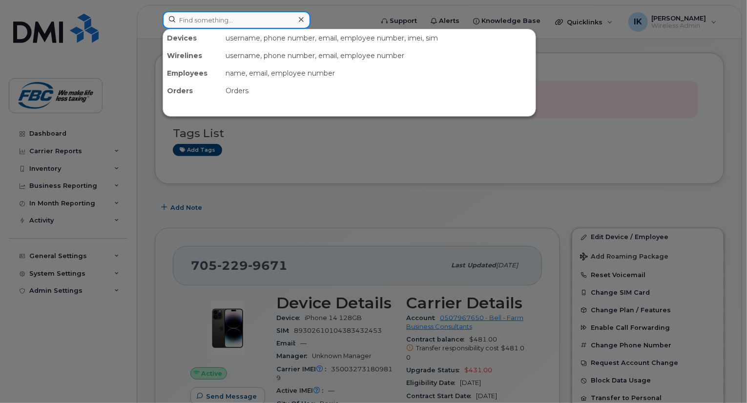
click at [221, 21] on input at bounding box center [237, 20] width 148 height 18
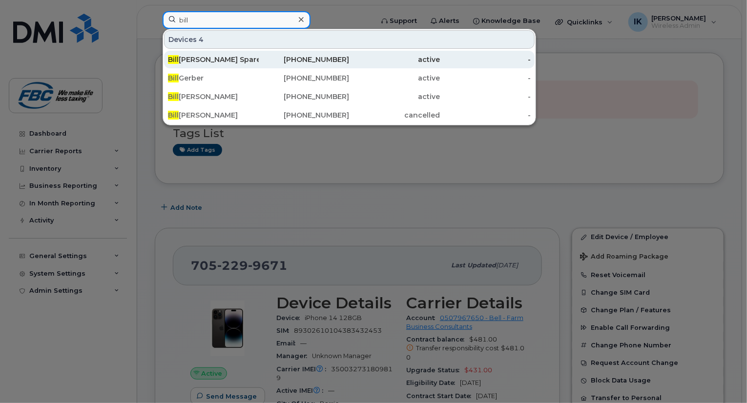
type input "bill"
click at [184, 54] on div "[PERSON_NAME] Spare" at bounding box center [213, 60] width 91 height 18
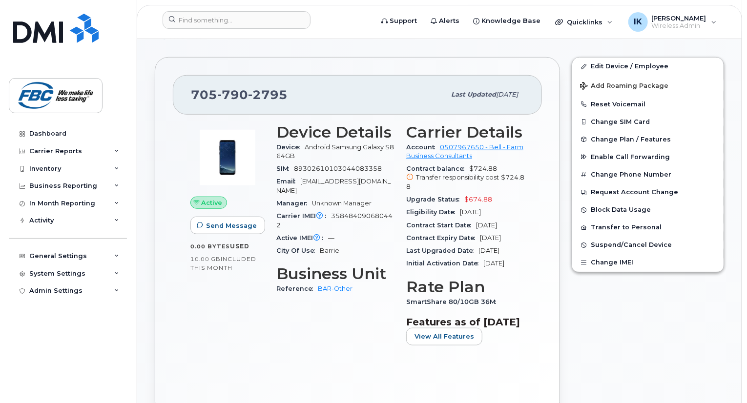
scroll to position [371, 0]
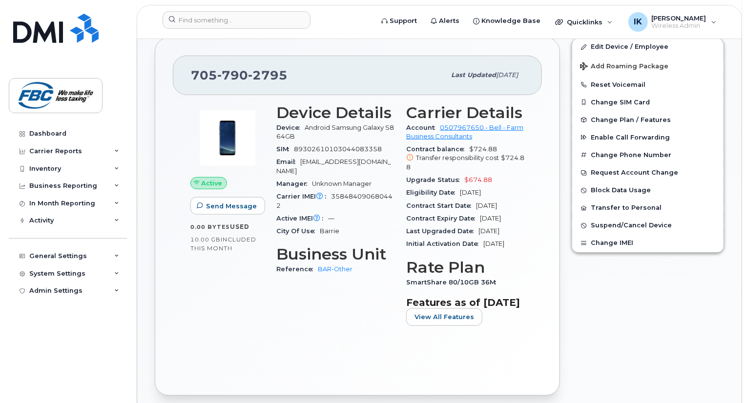
click at [326, 124] on span "Android Samsung Galaxy S8 64GB" at bounding box center [335, 132] width 118 height 16
copy span "Android Samsung Galaxy S8 64GB"
click at [332, 193] on span "358484090680442" at bounding box center [334, 201] width 116 height 16
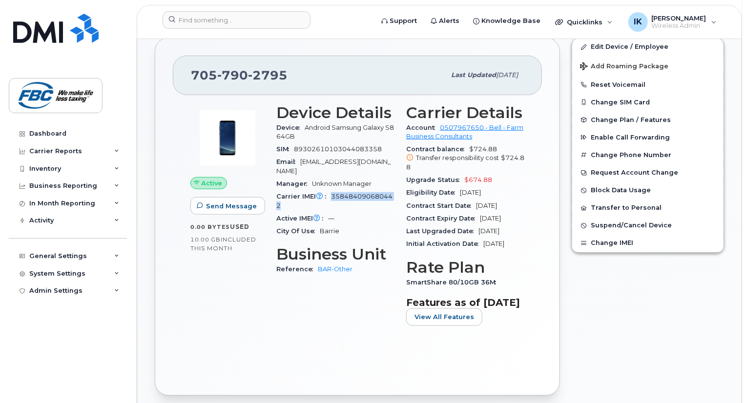
copy span "358484090680442"
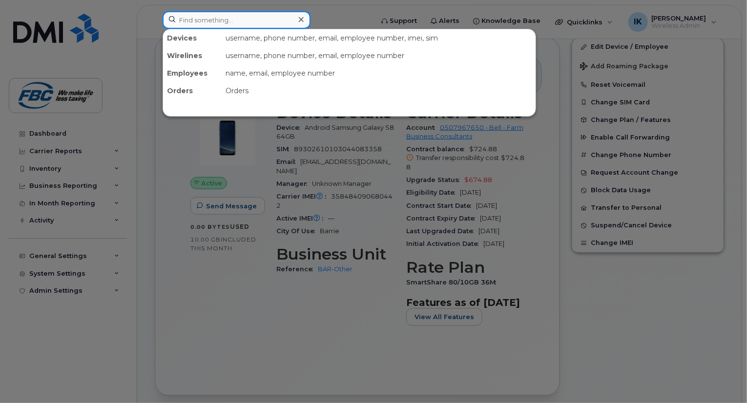
click at [209, 17] on input at bounding box center [237, 20] width 148 height 18
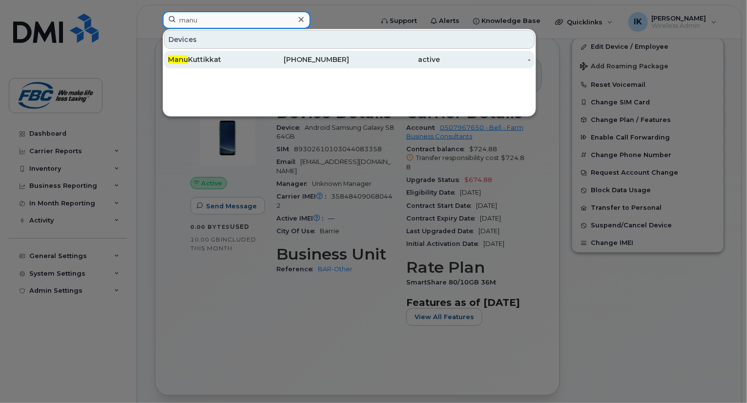
type input "manu"
click at [184, 56] on span "Manu" at bounding box center [178, 59] width 20 height 9
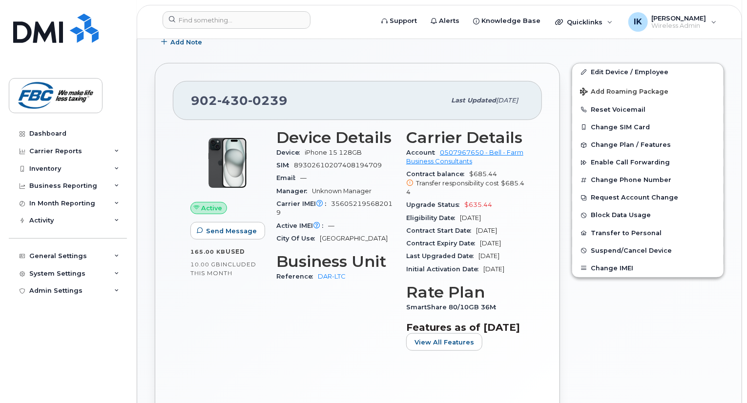
scroll to position [234, 0]
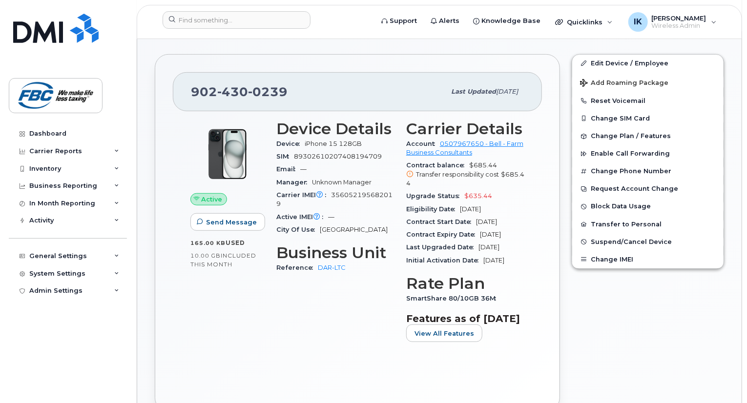
click at [337, 191] on span "356052195682019" at bounding box center [334, 199] width 116 height 16
copy span "356052195682019"
click at [307, 140] on span "iPhone 15 128GB" at bounding box center [333, 143] width 57 height 7
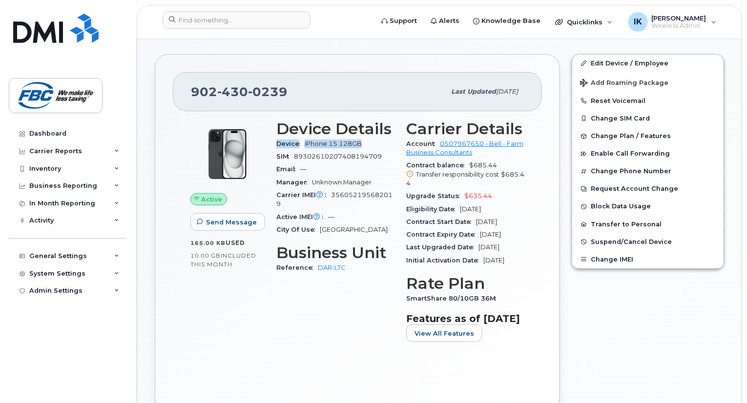
click at [307, 140] on span "iPhone 15 128GB" at bounding box center [333, 143] width 57 height 7
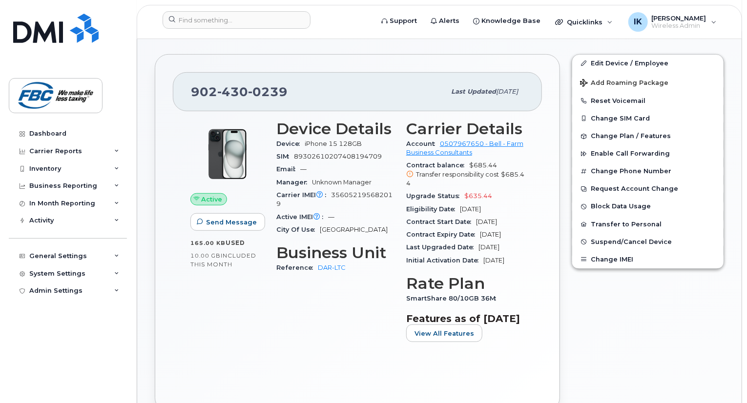
click at [308, 140] on span "iPhone 15 128GB" at bounding box center [333, 143] width 57 height 7
copy span "iPhone 15 128GB"
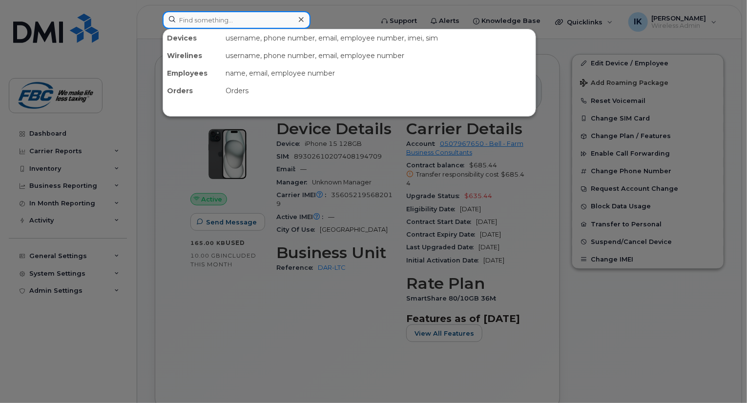
click at [189, 19] on input at bounding box center [237, 20] width 148 height 18
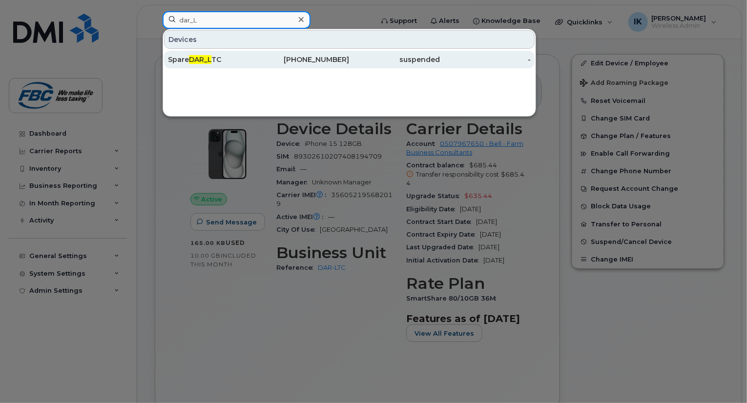
type input "dar_L"
click at [184, 64] on div "Spare DAR_L TC" at bounding box center [213, 60] width 91 height 18
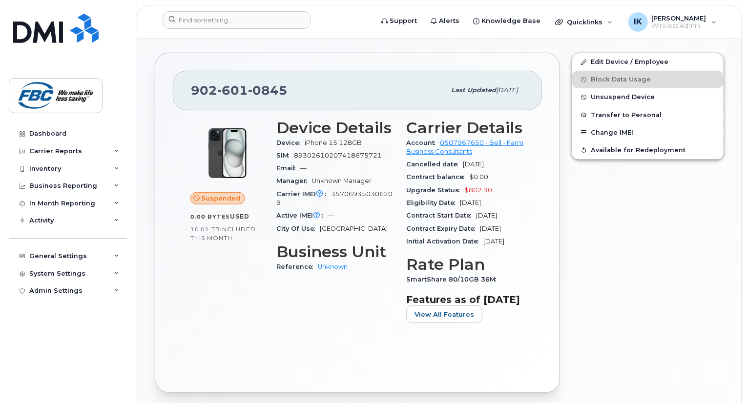
scroll to position [273, 0]
click at [338, 190] on span "357069350306209" at bounding box center [334, 198] width 116 height 16
copy span "357069350306209"
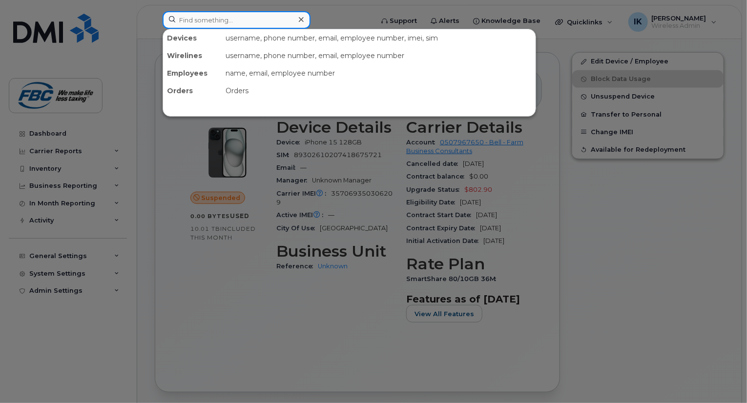
click at [244, 22] on input at bounding box center [237, 20] width 148 height 18
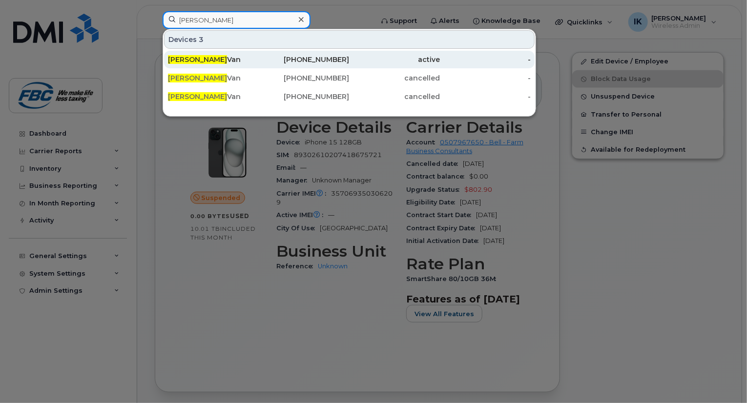
type input "[PERSON_NAME]"
click at [210, 62] on div "[PERSON_NAME]" at bounding box center [213, 60] width 91 height 10
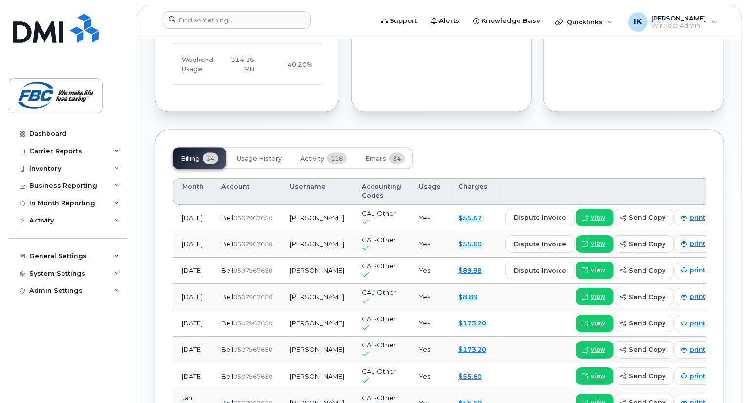
scroll to position [754, 0]
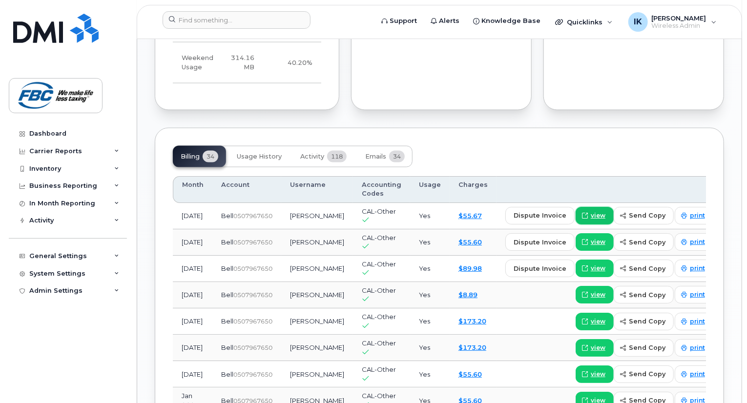
click at [591, 220] on span "view" at bounding box center [598, 215] width 15 height 9
click at [690, 220] on span "print" at bounding box center [697, 215] width 15 height 9
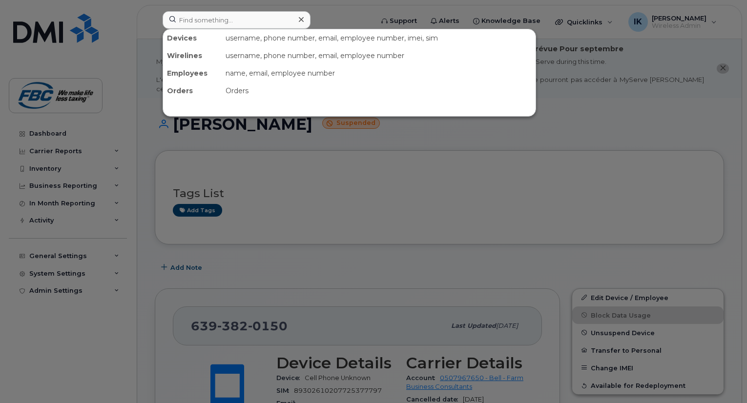
scroll to position [195, 0]
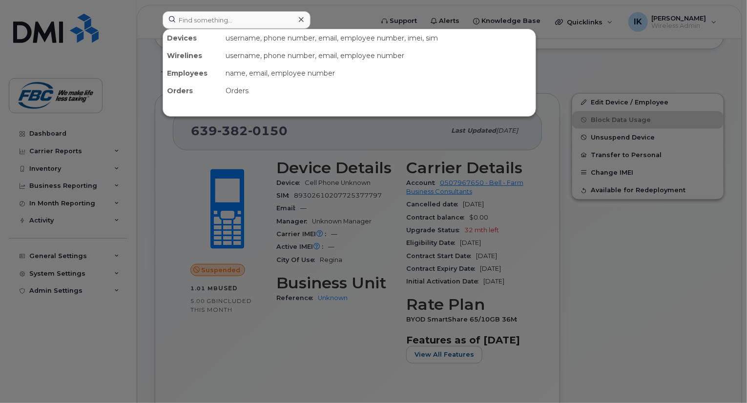
click at [221, 22] on input at bounding box center [237, 20] width 148 height 18
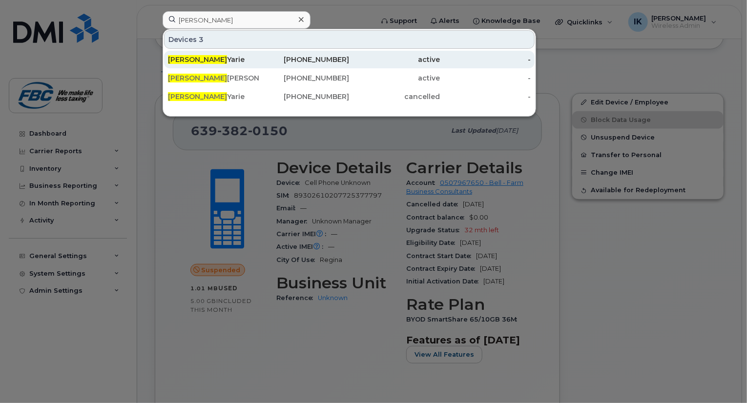
type input "[PERSON_NAME]"
click at [191, 59] on div "[PERSON_NAME]" at bounding box center [213, 60] width 91 height 10
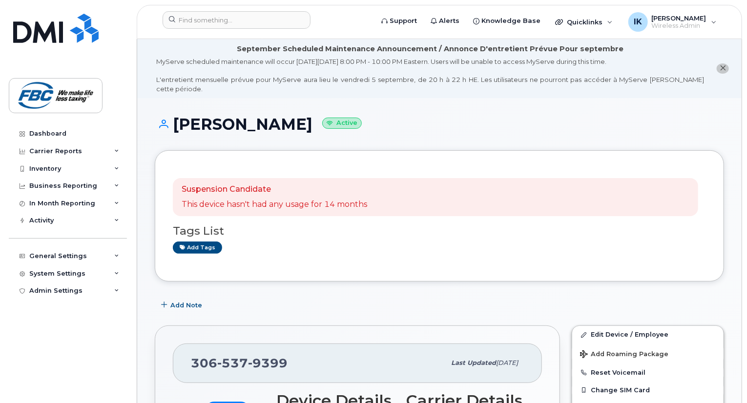
scroll to position [20, 0]
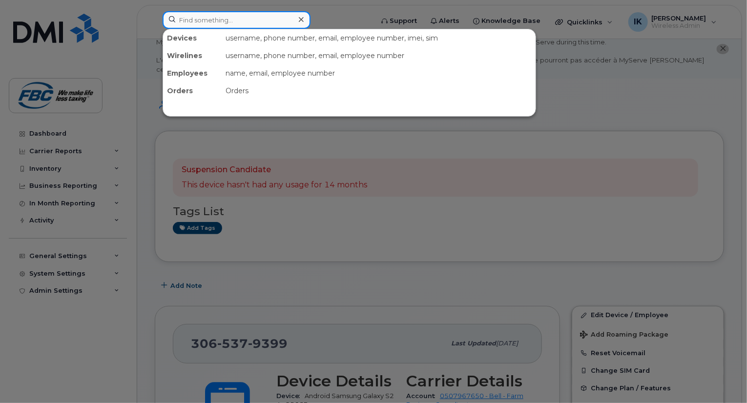
click at [238, 28] on input at bounding box center [237, 20] width 148 height 18
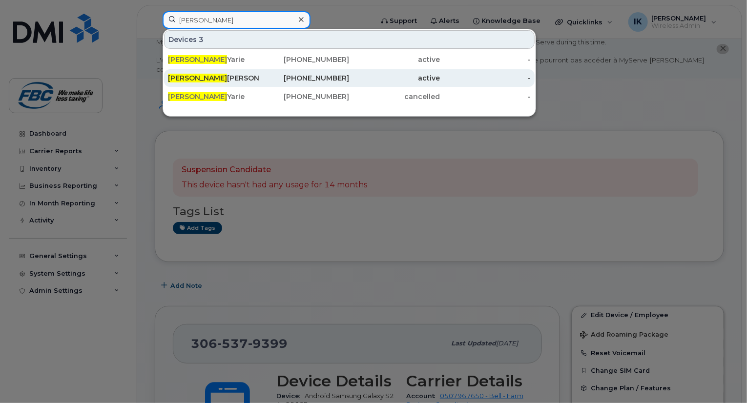
type input "scott"
click at [202, 79] on div "Scott Hohn" at bounding box center [213, 78] width 91 height 10
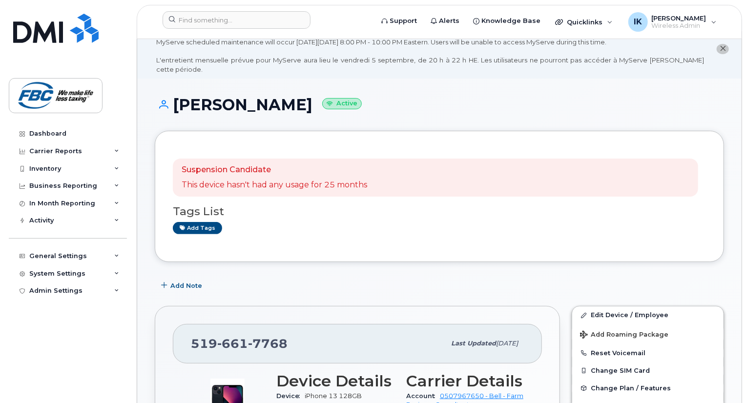
scroll to position [98, 0]
